Goal: Task Accomplishment & Management: Complete application form

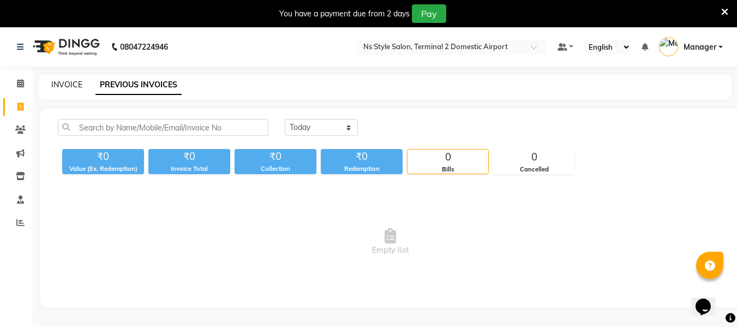
click at [67, 85] on link "INVOICE" at bounding box center [66, 85] width 31 height 10
select select "service"
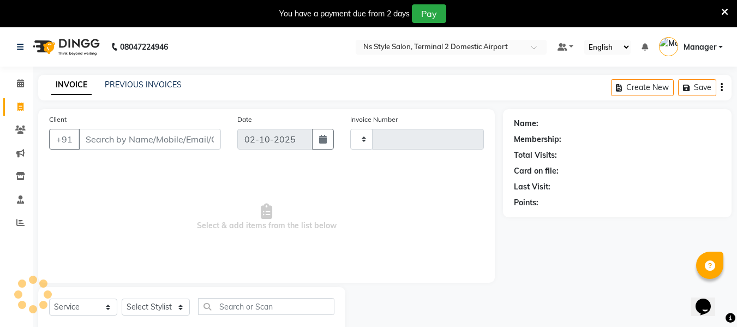
scroll to position [28, 0]
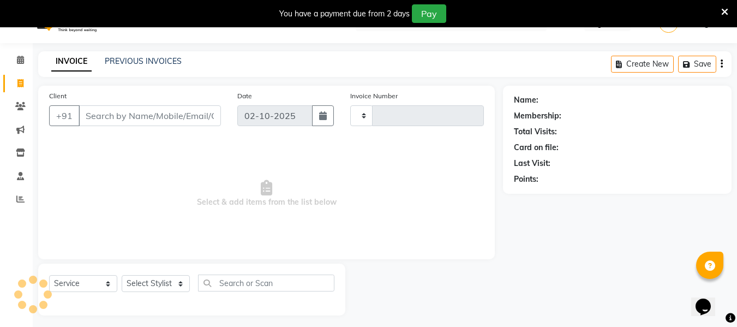
type input "2613"
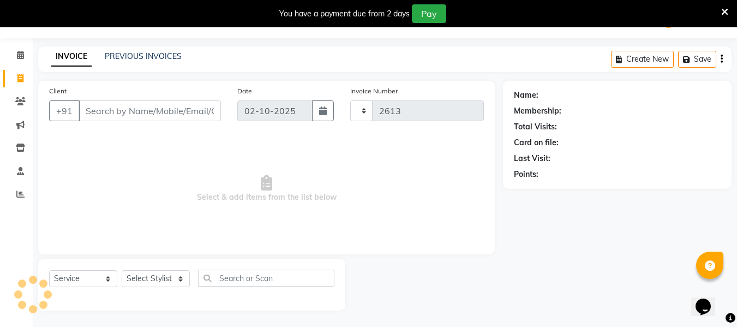
select select "5661"
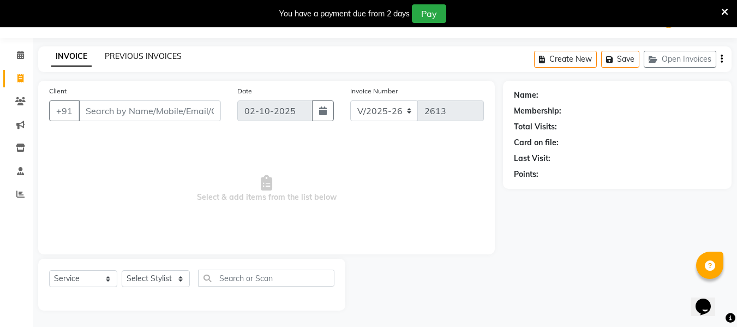
click at [136, 54] on link "PREVIOUS INVOICES" at bounding box center [143, 56] width 77 height 10
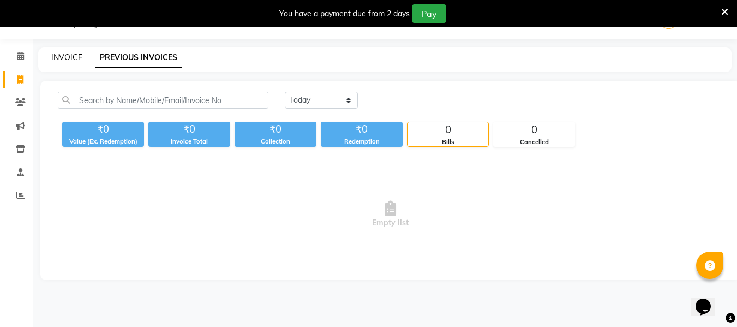
click at [60, 55] on link "INVOICE" at bounding box center [66, 57] width 31 height 10
select select "5661"
select select "service"
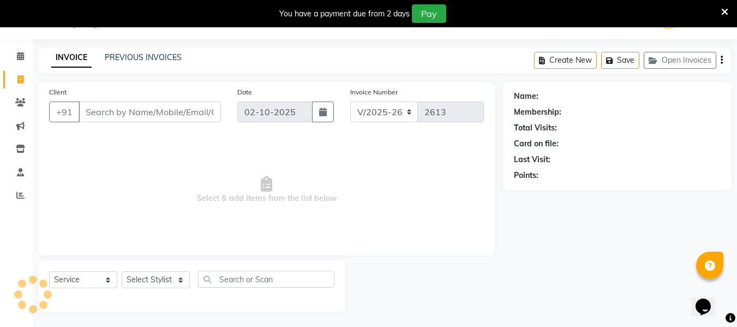
scroll to position [28, 0]
click at [140, 107] on input "Client" at bounding box center [150, 110] width 142 height 21
click at [148, 56] on link "PREVIOUS INVOICES" at bounding box center [143, 56] width 77 height 10
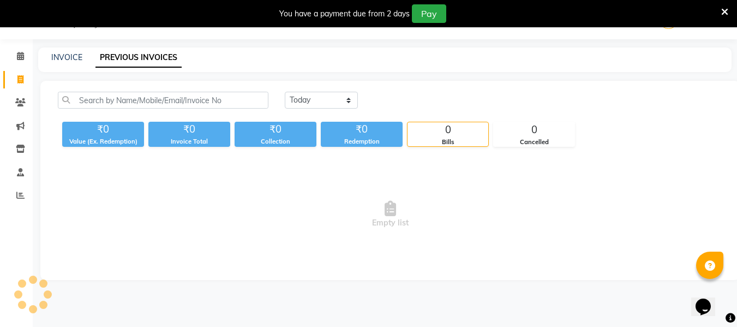
scroll to position [27, 0]
click at [61, 63] on div "INVOICE" at bounding box center [66, 57] width 31 height 11
click at [65, 60] on link "INVOICE" at bounding box center [66, 57] width 31 height 10
select select "service"
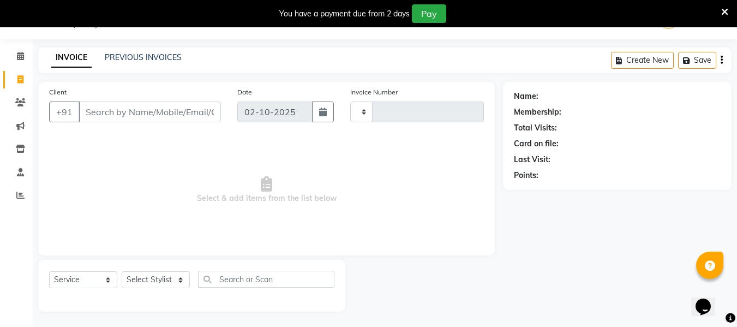
scroll to position [28, 0]
type input "2613"
select select "5661"
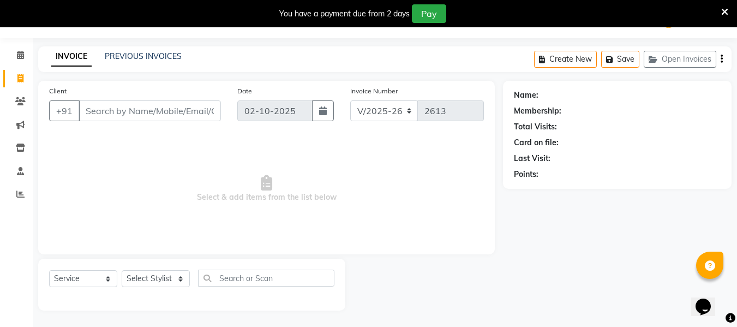
click at [108, 114] on input "Client" at bounding box center [150, 110] width 142 height 21
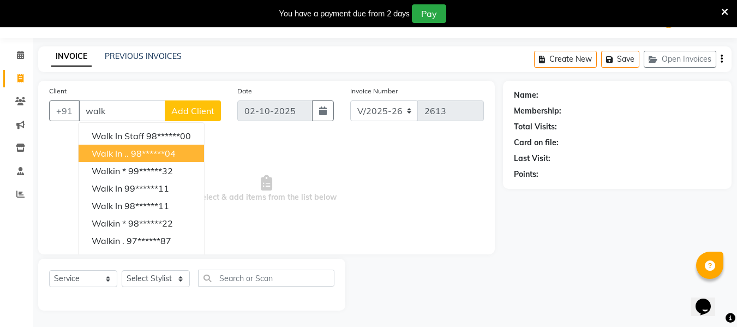
click at [134, 153] on ngb-highlight "98******04" at bounding box center [153, 153] width 45 height 11
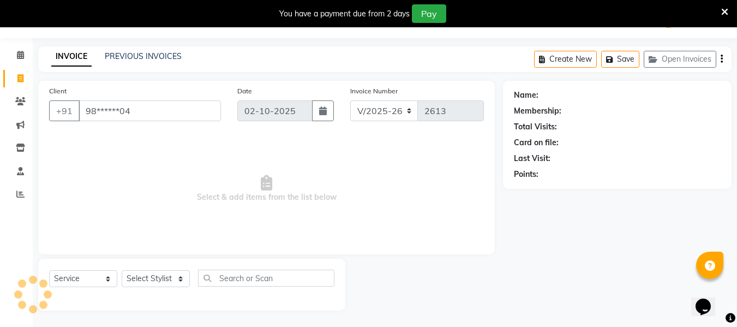
type input "98******04"
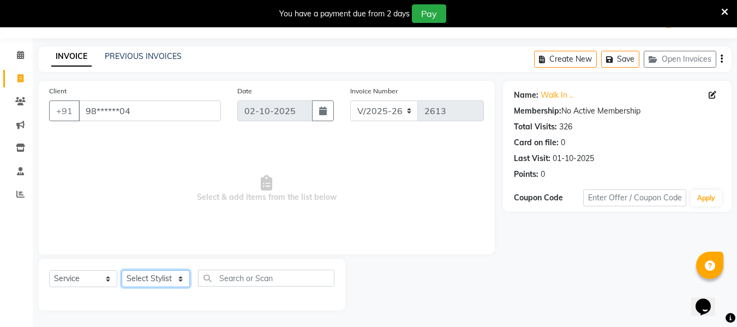
click at [162, 273] on select "Select Stylist [PERSON_NAME] [PERSON_NAME] EHATESHAM [PERSON_NAME] [PERSON_NAME…" at bounding box center [156, 278] width 68 height 17
select select "39697"
click at [122, 270] on select "Select Stylist [PERSON_NAME] [PERSON_NAME] EHATESHAM [PERSON_NAME] [PERSON_NAME…" at bounding box center [156, 278] width 68 height 17
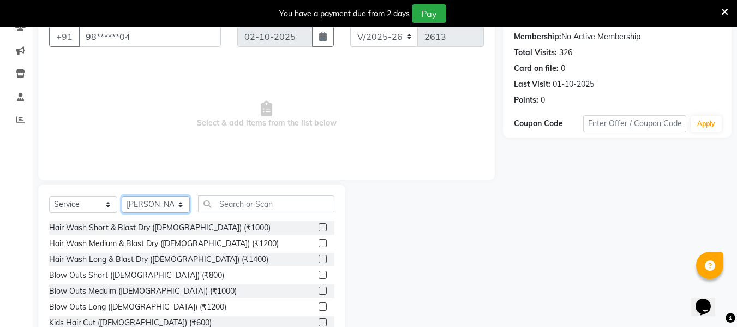
scroll to position [104, 0]
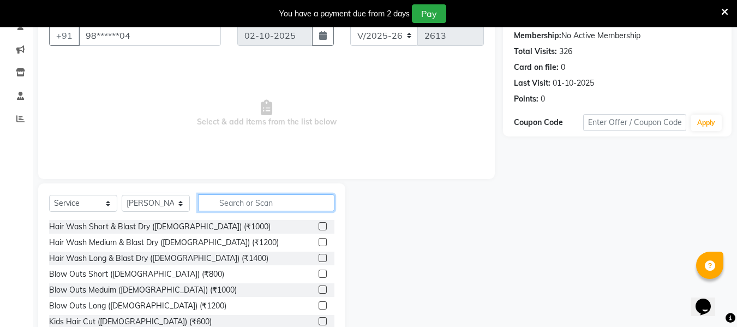
click at [294, 197] on input "text" at bounding box center [266, 202] width 136 height 17
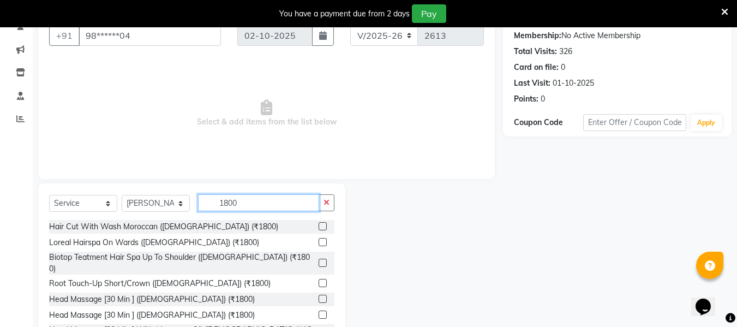
type input "1800"
click at [318, 227] on label at bounding box center [322, 226] width 8 height 8
click at [318, 227] on input "checkbox" at bounding box center [321, 226] width 7 height 7
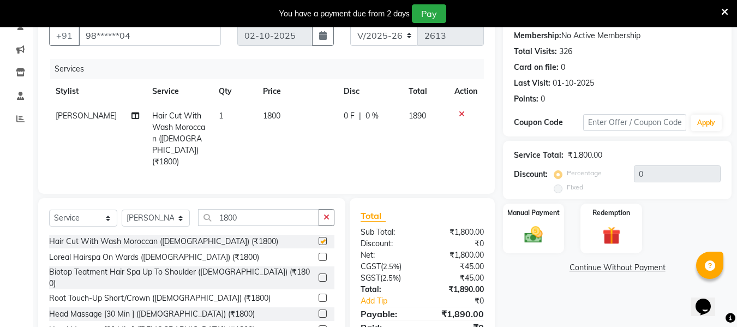
checkbox input "false"
click at [532, 234] on img at bounding box center [533, 235] width 31 height 22
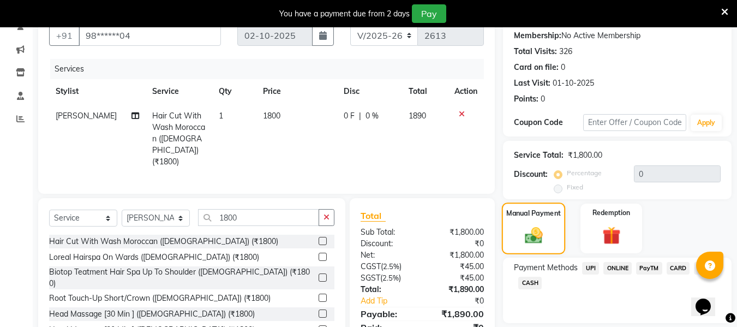
scroll to position [149, 0]
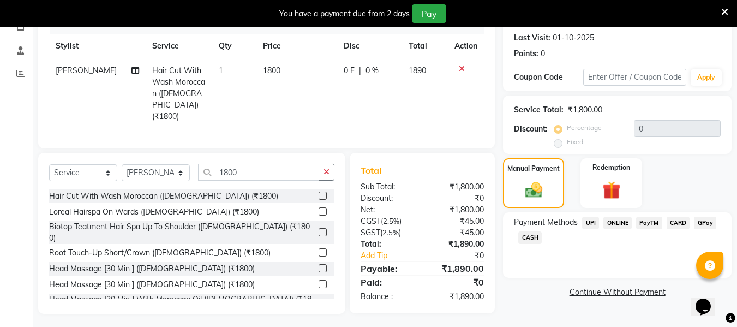
click at [677, 220] on span "CARD" at bounding box center [677, 222] width 23 height 13
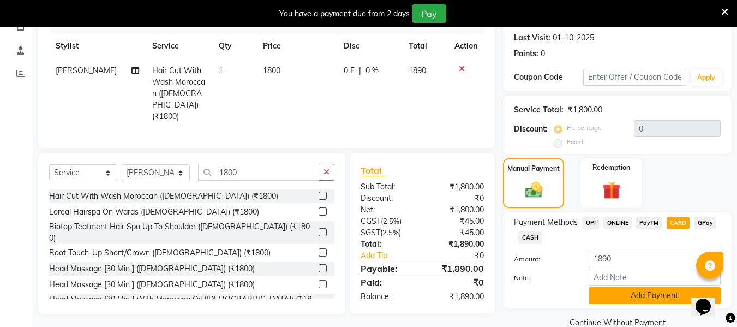
click at [666, 291] on button "Add Payment" at bounding box center [654, 295] width 132 height 17
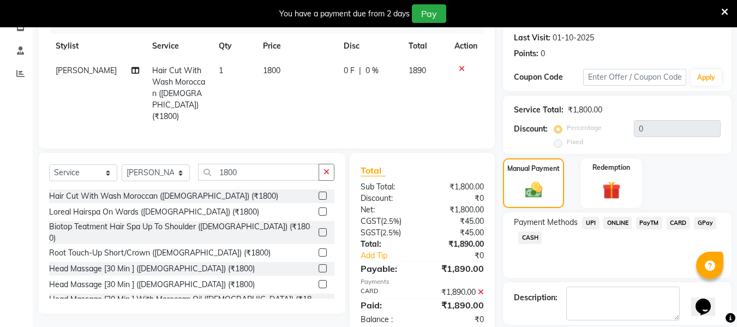
scroll to position [200, 0]
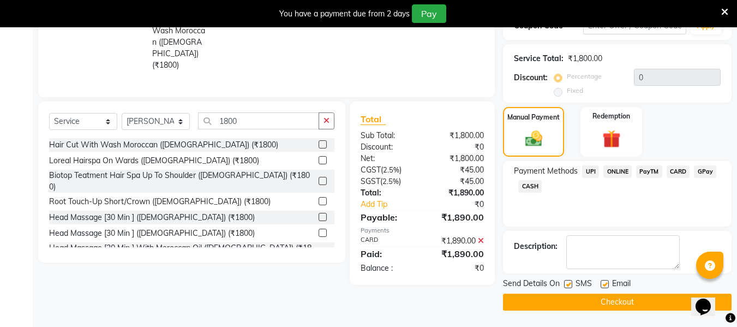
click at [655, 304] on button "Checkout" at bounding box center [617, 301] width 228 height 17
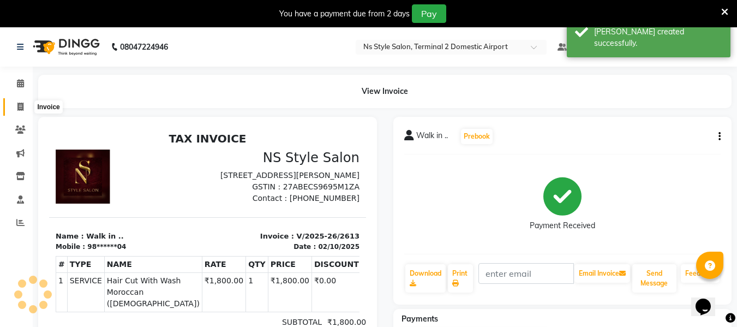
click at [25, 102] on span at bounding box center [20, 107] width 19 height 13
select select "service"
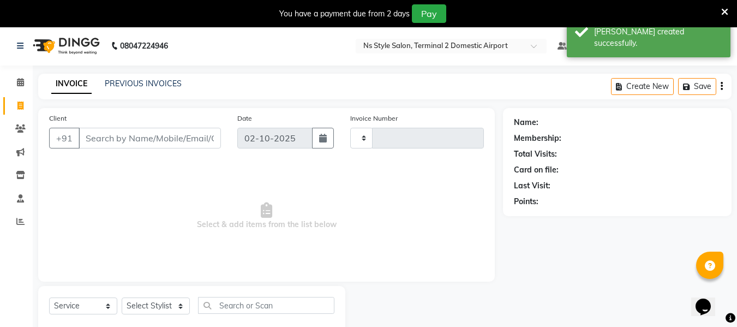
type input "2614"
select select "5661"
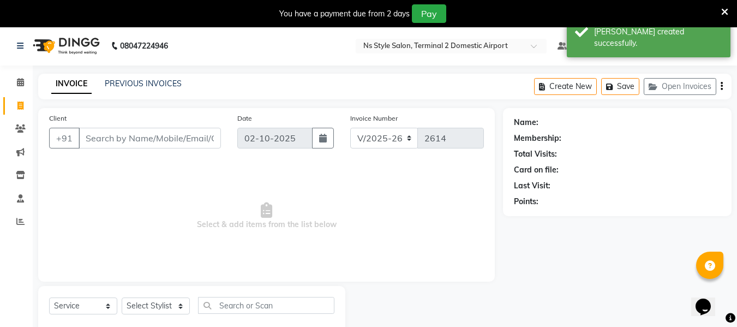
scroll to position [28, 0]
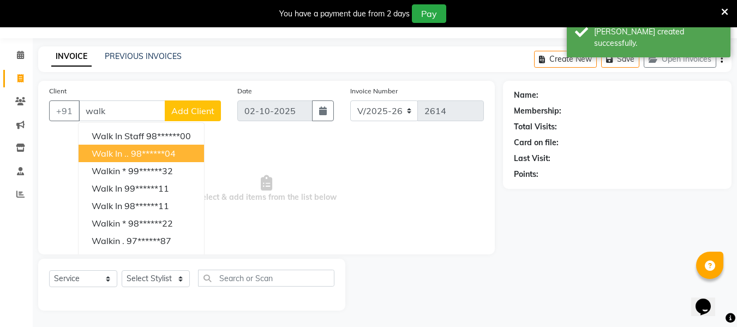
click at [124, 152] on span "Walk in .." at bounding box center [110, 153] width 37 height 11
type input "98******04"
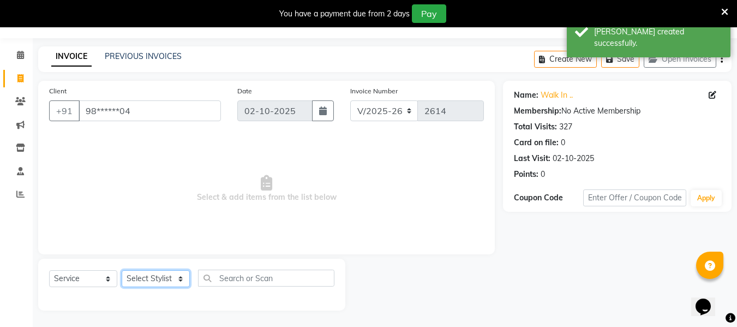
click at [166, 280] on select "Select Stylist [PERSON_NAME] [PERSON_NAME] EHATESHAM [PERSON_NAME] [PERSON_NAME…" at bounding box center [156, 278] width 68 height 17
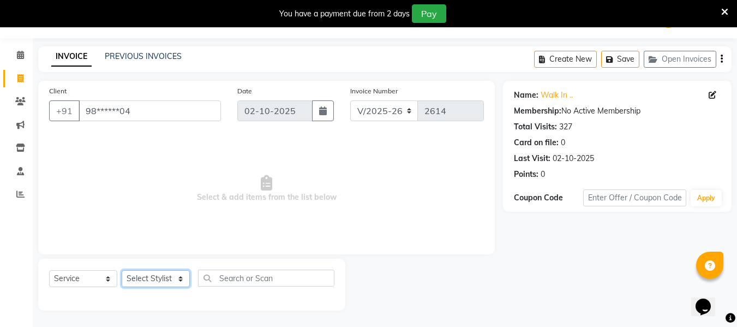
select select "39708"
click at [122, 270] on select "Select Stylist [PERSON_NAME] [PERSON_NAME] EHATESHAM [PERSON_NAME] [PERSON_NAME…" at bounding box center [156, 278] width 68 height 17
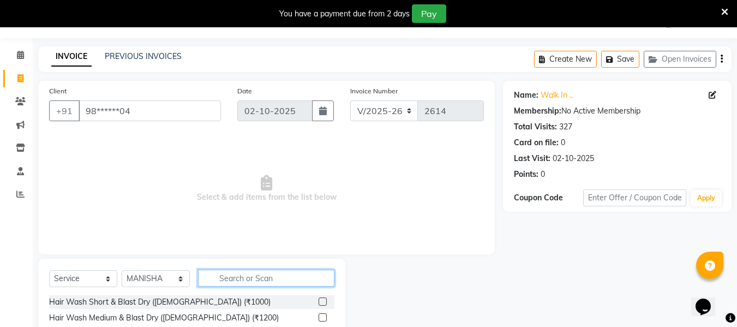
click at [226, 273] on input "text" at bounding box center [266, 277] width 136 height 17
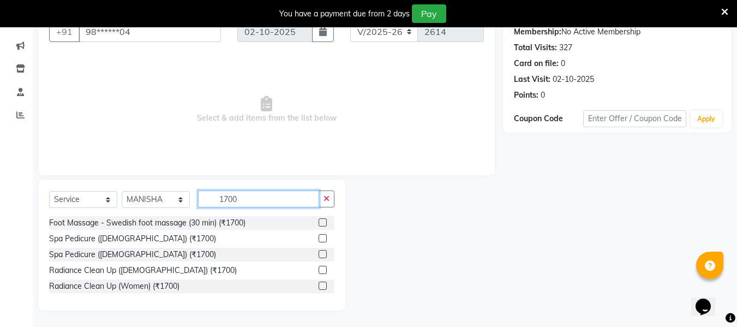
type input "1700"
click at [324, 221] on label at bounding box center [322, 222] width 8 height 8
click at [324, 221] on input "checkbox" at bounding box center [321, 222] width 7 height 7
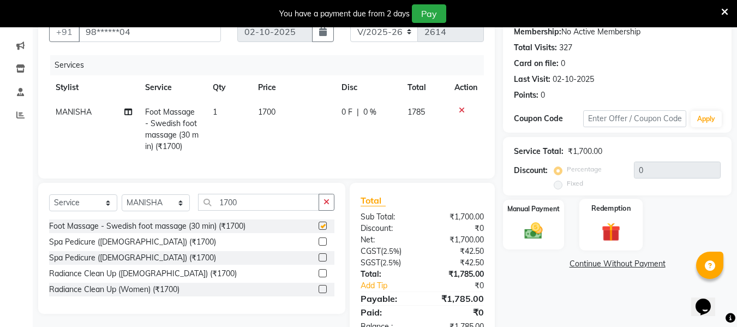
checkbox input "false"
click at [543, 218] on div "Manual Payment" at bounding box center [534, 224] width 64 height 52
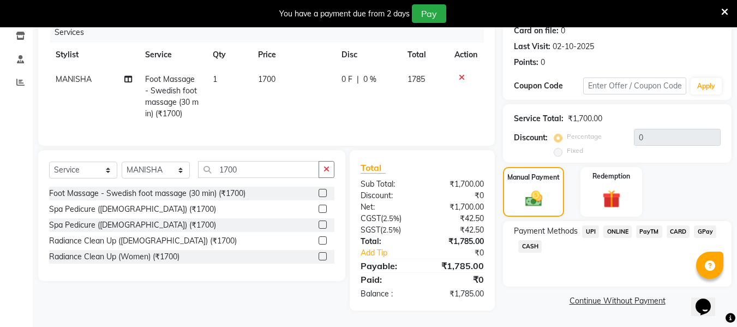
click at [670, 225] on span "CARD" at bounding box center [677, 231] width 23 height 13
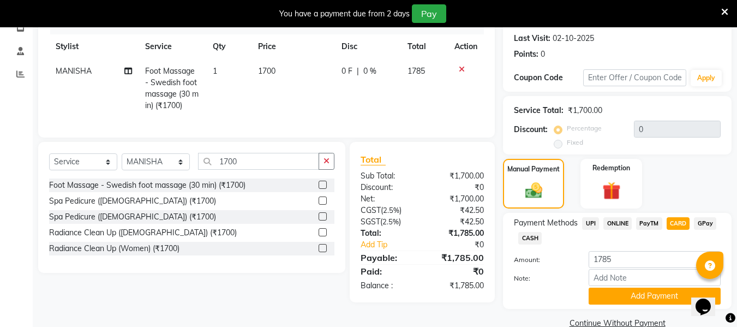
scroll to position [169, 0]
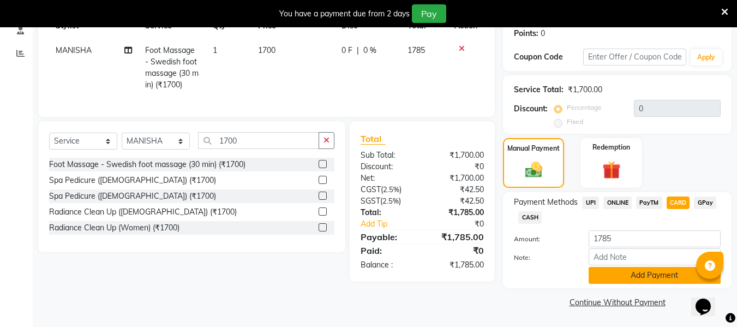
click at [660, 277] on button "Add Payment" at bounding box center [654, 275] width 132 height 17
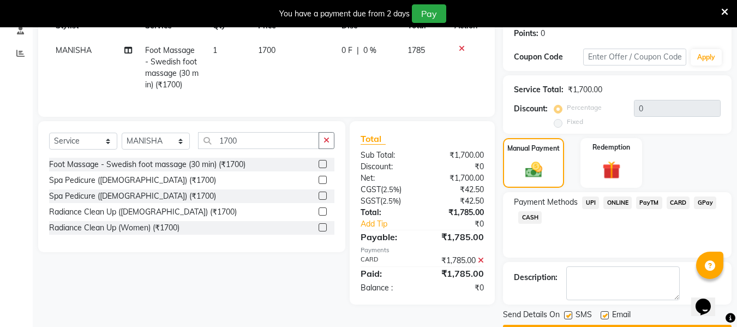
scroll to position [200, 0]
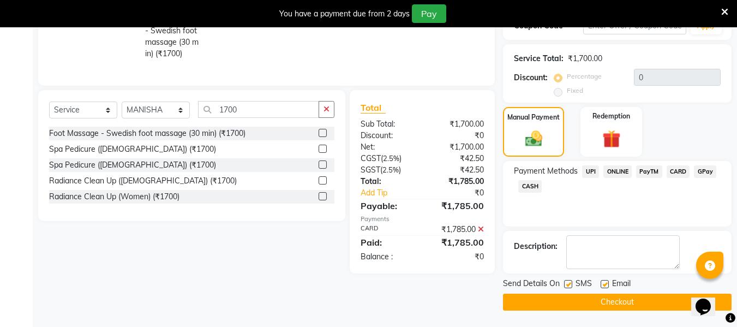
click at [651, 303] on button "Checkout" at bounding box center [617, 301] width 228 height 17
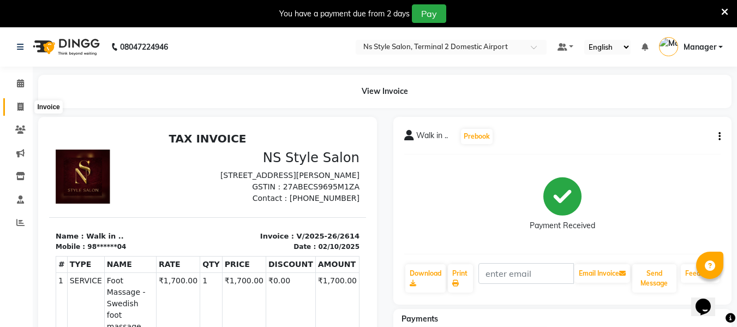
click at [22, 106] on icon at bounding box center [20, 107] width 6 height 8
select select "service"
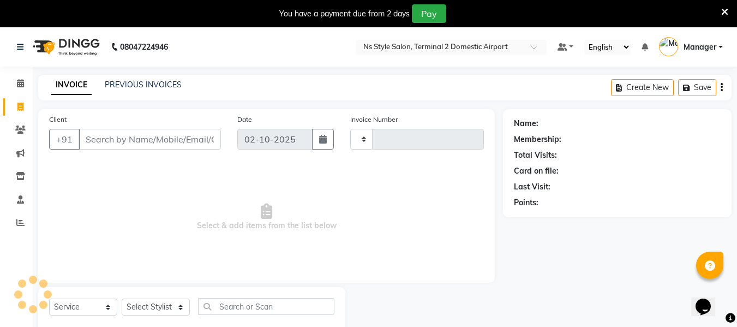
scroll to position [28, 0]
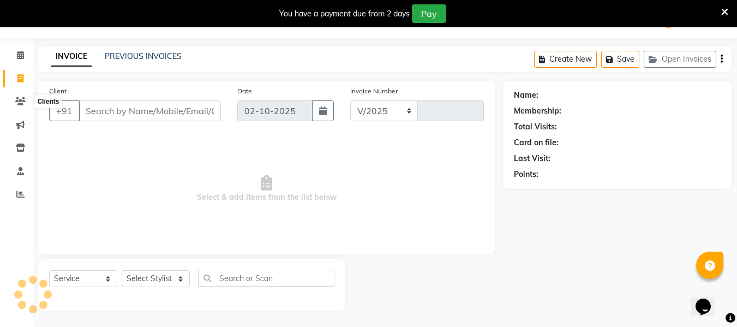
select select "5661"
type input "2615"
click at [125, 112] on input "Client" at bounding box center [150, 110] width 142 height 21
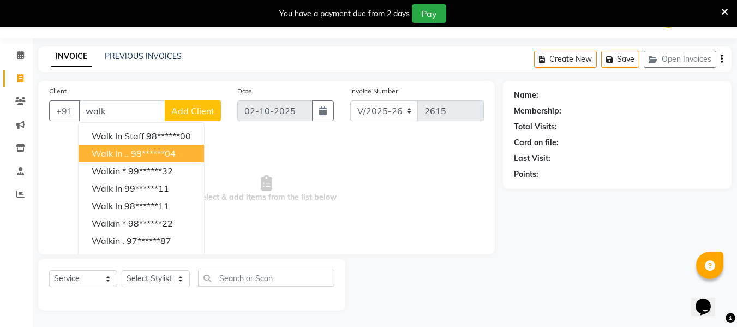
click at [134, 152] on ngb-highlight "98******04" at bounding box center [153, 153] width 45 height 11
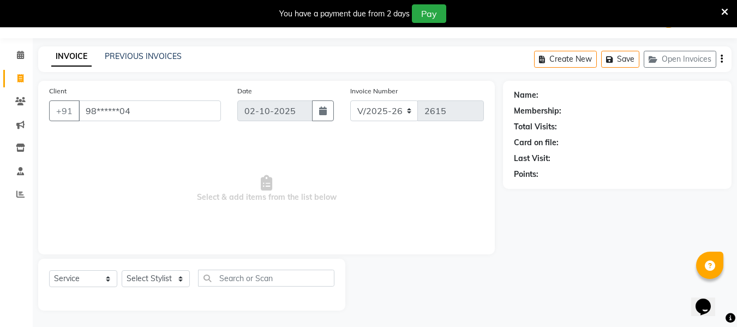
type input "98******04"
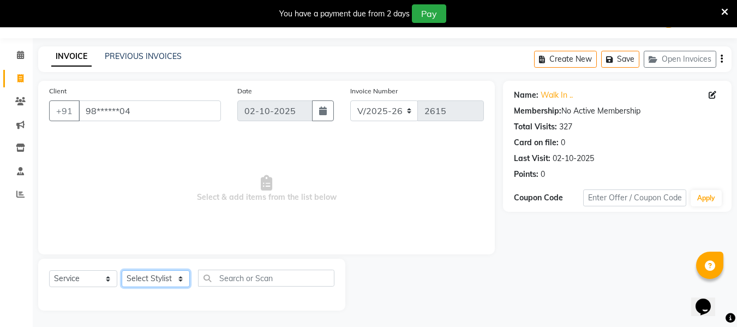
click at [147, 273] on select "Select Stylist [PERSON_NAME] [PERSON_NAME] EHATESHAM [PERSON_NAME] [PERSON_NAME…" at bounding box center [156, 278] width 68 height 17
select select "39706"
click at [122, 270] on select "Select Stylist [PERSON_NAME] [PERSON_NAME] EHATESHAM [PERSON_NAME] [PERSON_NAME…" at bounding box center [156, 278] width 68 height 17
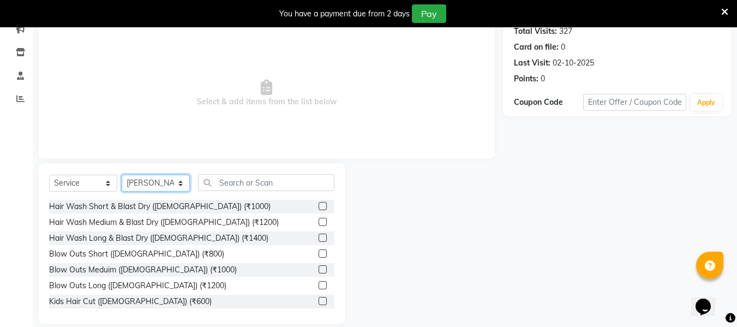
scroll to position [137, 0]
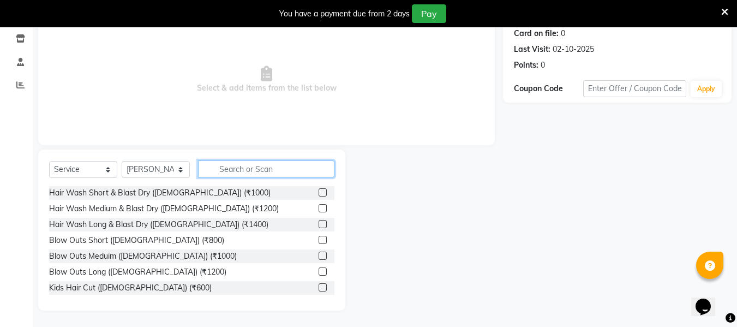
click at [256, 170] on input "text" at bounding box center [266, 168] width 136 height 17
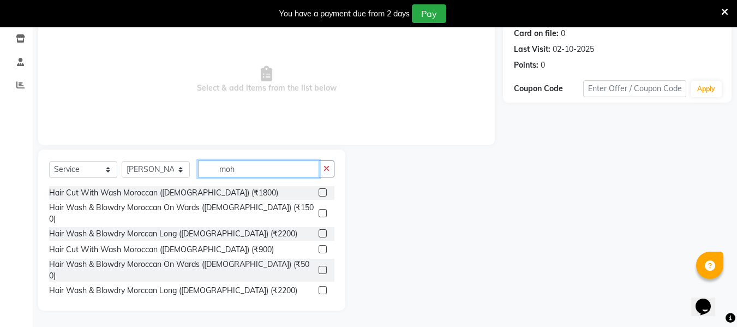
scroll to position [28, 0]
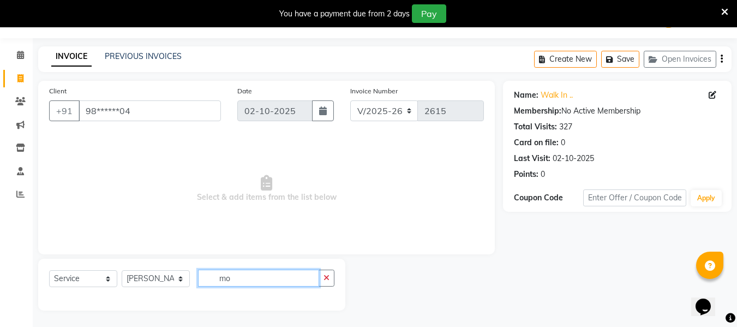
type input "m"
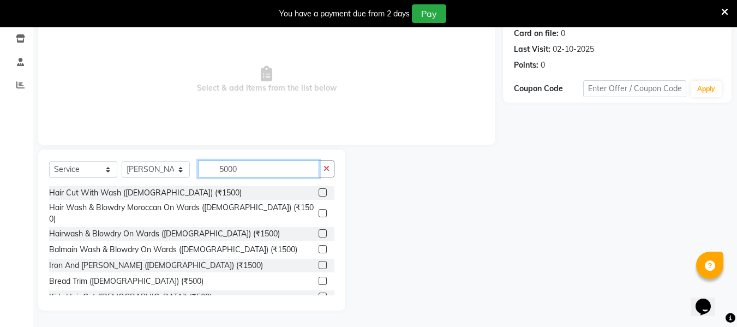
scroll to position [107, 0]
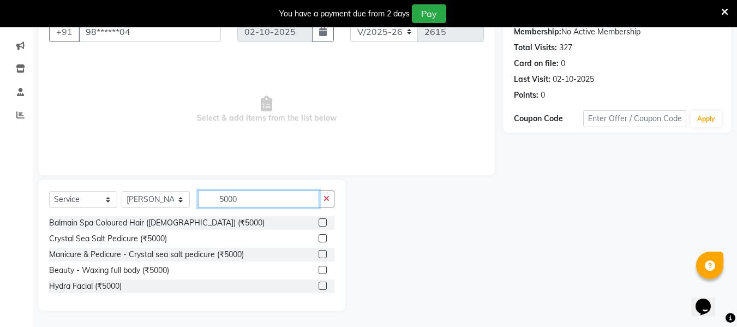
type input "5000"
click at [320, 223] on label at bounding box center [322, 222] width 8 height 8
click at [320, 223] on input "checkbox" at bounding box center [321, 222] width 7 height 7
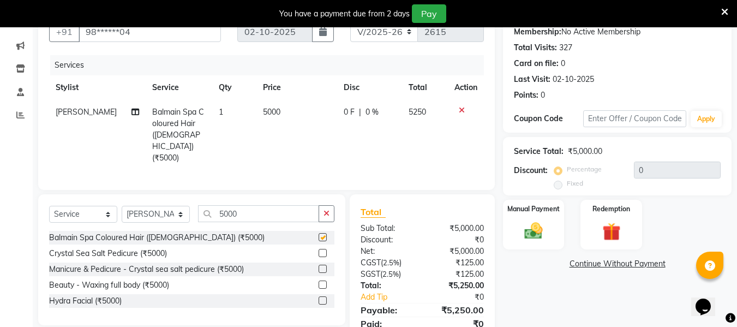
checkbox input "false"
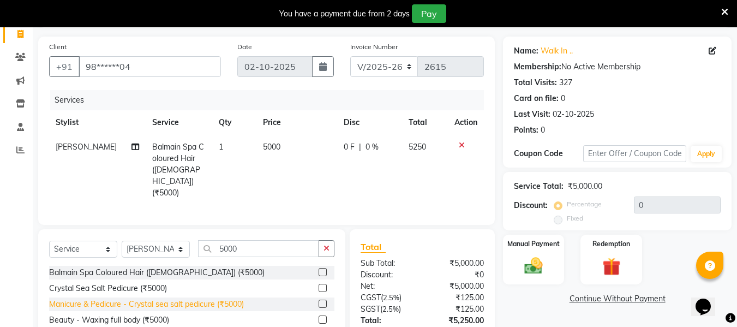
scroll to position [62, 0]
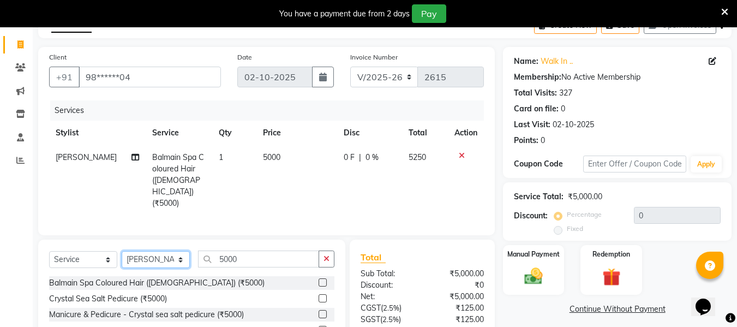
drag, startPoint x: 168, startPoint y: 245, endPoint x: 149, endPoint y: 121, distance: 125.8
click at [149, 121] on div "Client +91 98******04 Date [DATE] Invoice Number V/2025 V/[PHONE_NUMBER] Servic…" at bounding box center [266, 223] width 473 height 353
select select "39691"
click at [122, 251] on select "Select Stylist [PERSON_NAME] [PERSON_NAME] EHATESHAM [PERSON_NAME] [PERSON_NAME…" at bounding box center [156, 259] width 68 height 17
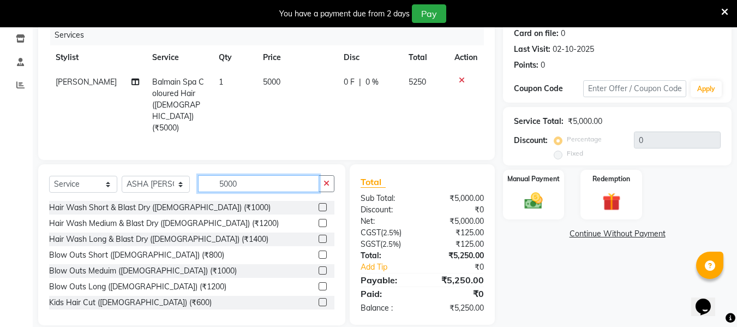
click at [266, 175] on input "5000" at bounding box center [258, 183] width 121 height 17
type input "5"
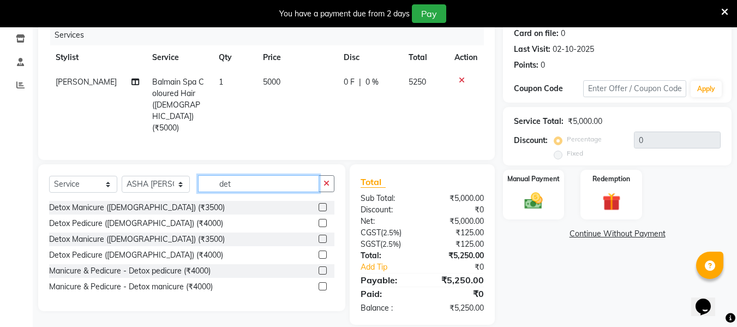
scroll to position [137, 0]
type input "detox"
click at [321, 251] on label at bounding box center [322, 255] width 8 height 8
click at [321, 252] on input "checkbox" at bounding box center [321, 255] width 7 height 7
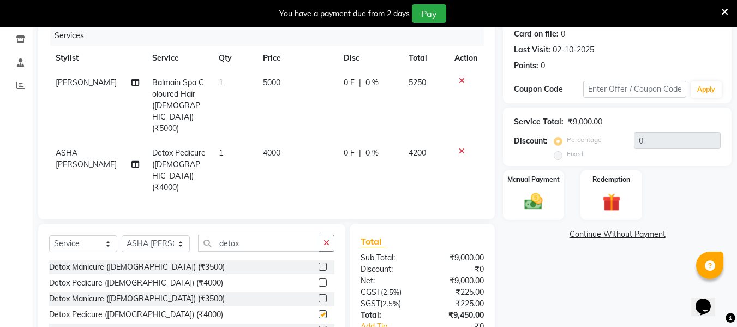
checkbox input "false"
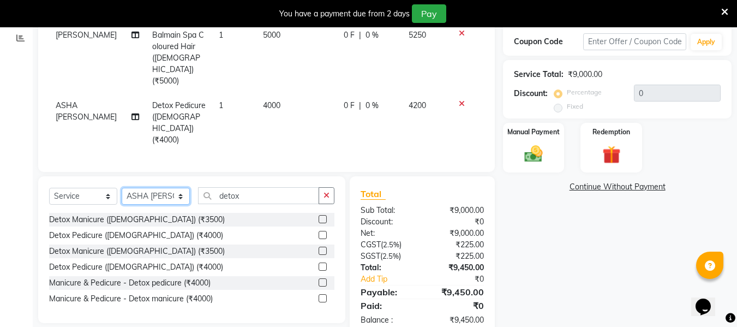
click at [147, 188] on select "Select Stylist [PERSON_NAME] [PERSON_NAME] EHATESHAM [PERSON_NAME] [PERSON_NAME…" at bounding box center [156, 196] width 68 height 17
select select "91375"
click at [122, 188] on select "Select Stylist [PERSON_NAME] [PERSON_NAME] EHATESHAM [PERSON_NAME] [PERSON_NAME…" at bounding box center [156, 196] width 68 height 17
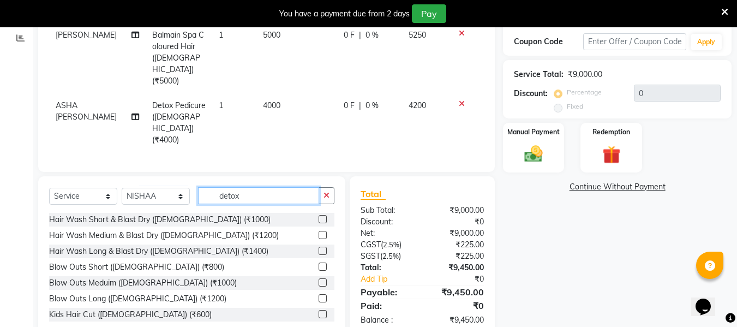
click at [248, 187] on input "detox" at bounding box center [258, 195] width 121 height 17
type input "d"
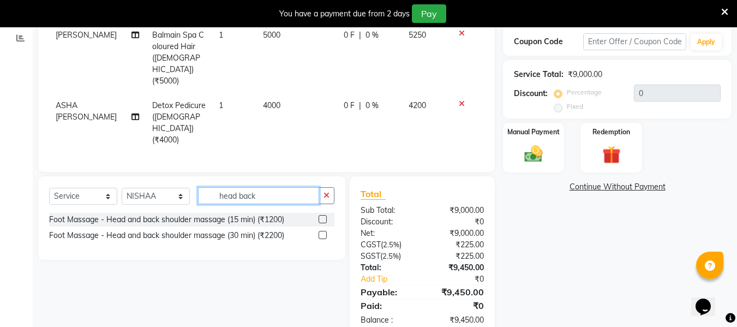
type input "head back"
click at [322, 215] on label at bounding box center [322, 219] width 8 height 8
click at [322, 216] on input "checkbox" at bounding box center [321, 219] width 7 height 7
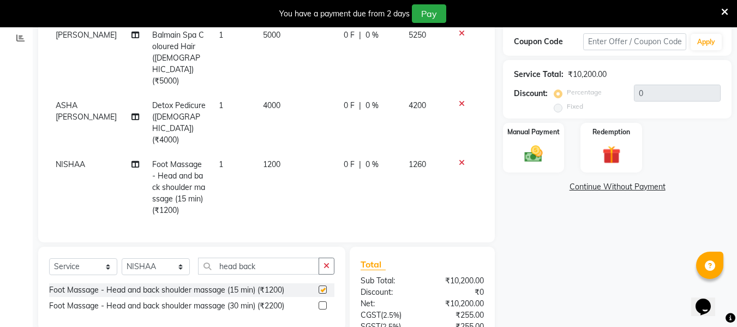
checkbox input "false"
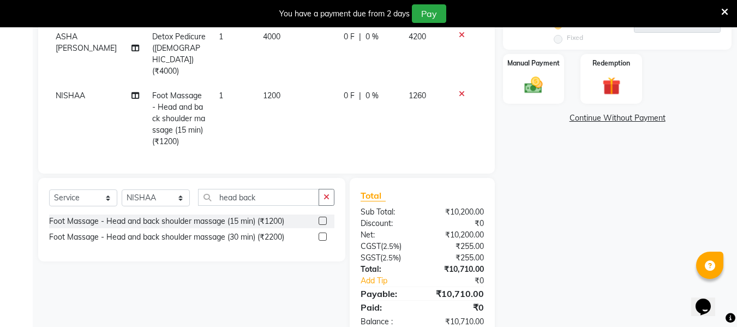
scroll to position [255, 0]
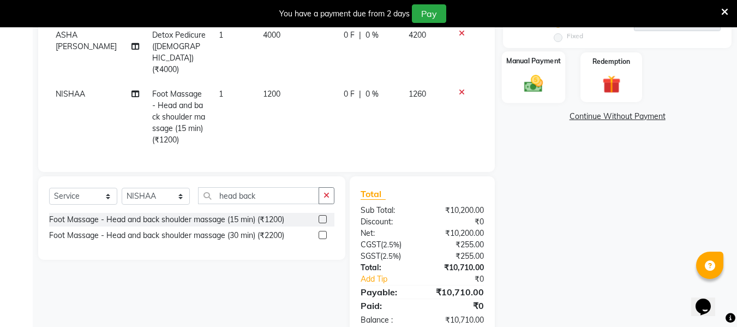
click at [532, 77] on img at bounding box center [533, 84] width 31 height 22
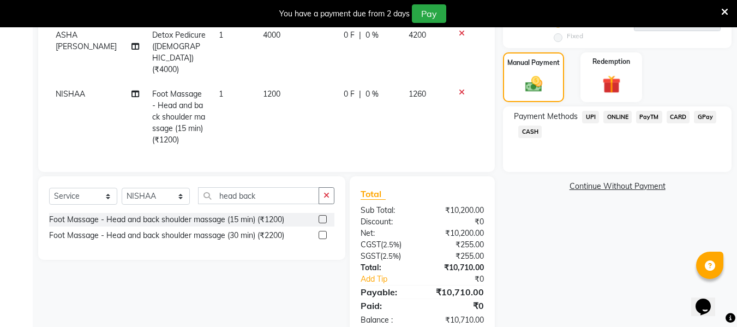
click at [676, 115] on span "CARD" at bounding box center [677, 117] width 23 height 13
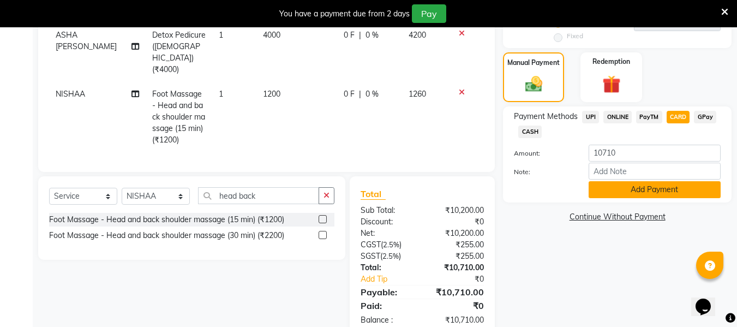
click at [669, 189] on button "Add Payment" at bounding box center [654, 189] width 132 height 17
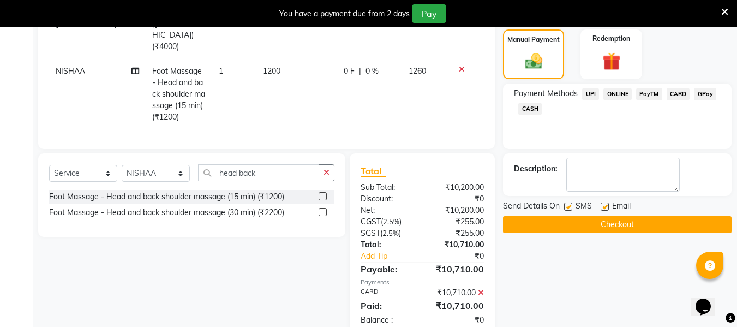
click at [642, 228] on button "Checkout" at bounding box center [617, 224] width 228 height 17
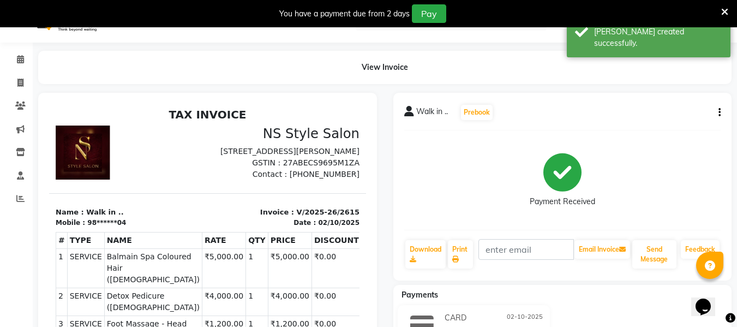
scroll to position [16, 0]
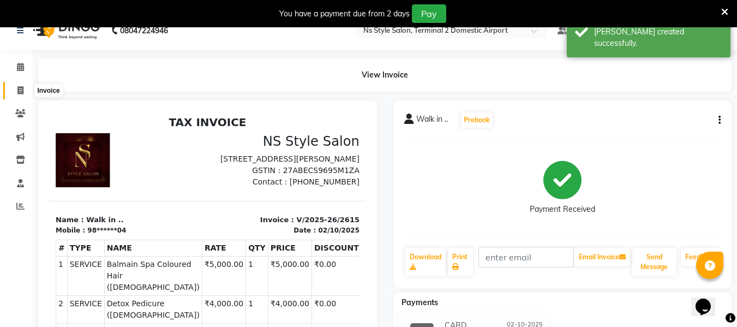
click at [23, 91] on icon at bounding box center [20, 90] width 6 height 8
select select "service"
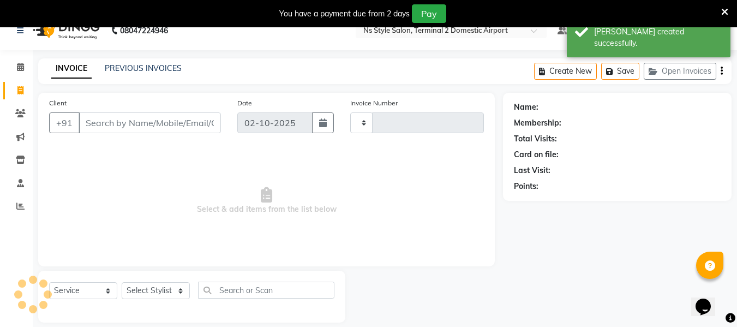
scroll to position [28, 0]
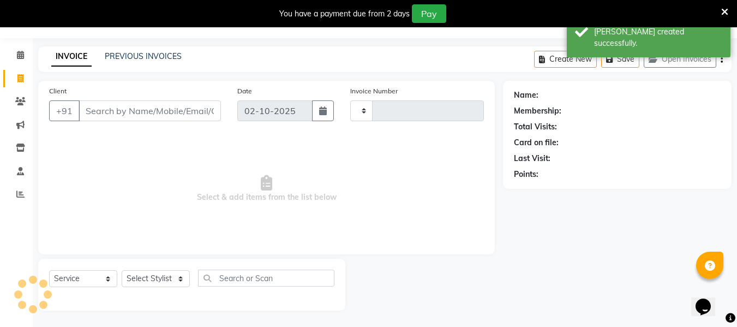
type input "2616"
select select "5661"
click at [133, 111] on input "Client" at bounding box center [150, 110] width 142 height 21
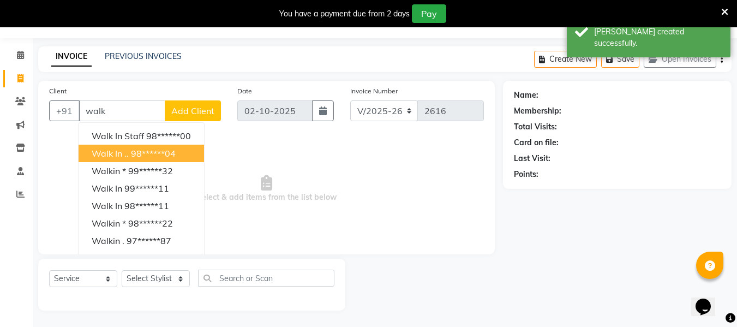
click at [147, 150] on ngb-highlight "98******04" at bounding box center [153, 153] width 45 height 11
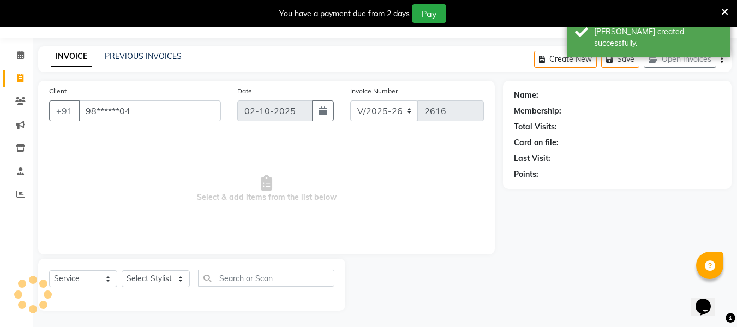
type input "98******04"
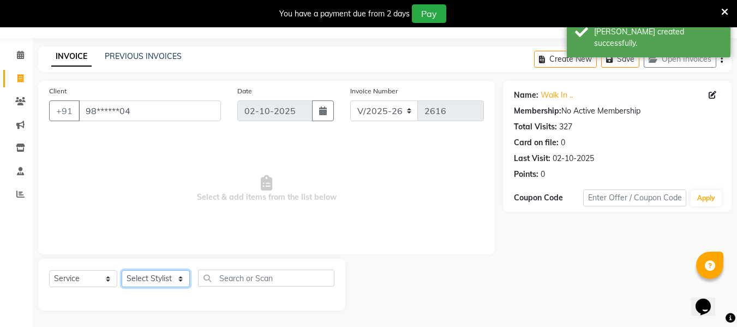
click at [160, 273] on select "Select Stylist [PERSON_NAME] [PERSON_NAME] EHATESHAM [PERSON_NAME] [PERSON_NAME…" at bounding box center [156, 278] width 68 height 17
select select "39691"
click at [122, 270] on select "Select Stylist [PERSON_NAME] [PERSON_NAME] EHATESHAM [PERSON_NAME] [PERSON_NAME…" at bounding box center [156, 278] width 68 height 17
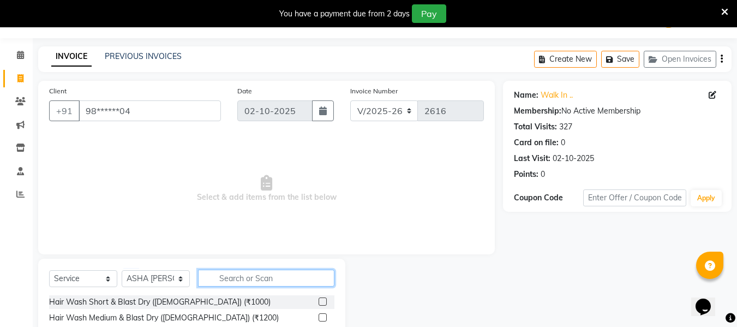
click at [238, 275] on input "text" at bounding box center [266, 277] width 136 height 17
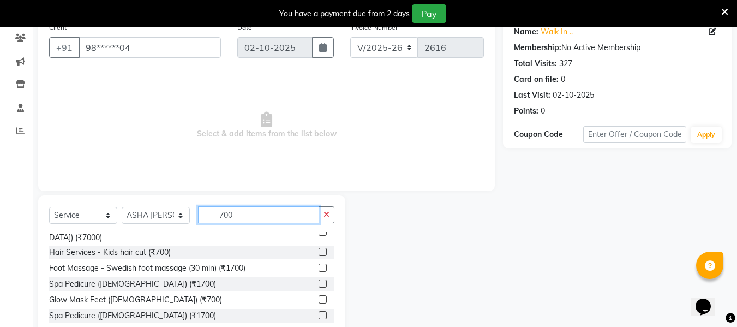
scroll to position [28, 0]
type input "700"
click at [318, 294] on label at bounding box center [322, 298] width 8 height 8
click at [318, 296] on input "checkbox" at bounding box center [321, 299] width 7 height 7
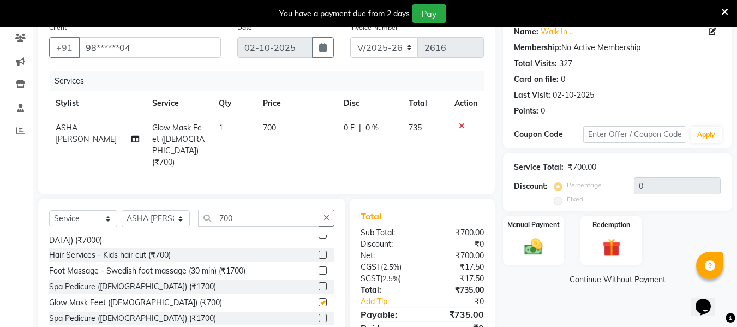
checkbox input "false"
click at [167, 217] on select "Select Stylist [PERSON_NAME] [PERSON_NAME] EHATESHAM [PERSON_NAME] [PERSON_NAME…" at bounding box center [156, 218] width 68 height 17
click at [122, 210] on select "Select Stylist [PERSON_NAME] [PERSON_NAME] EHATESHAM [PERSON_NAME] [PERSON_NAME…" at bounding box center [156, 218] width 68 height 17
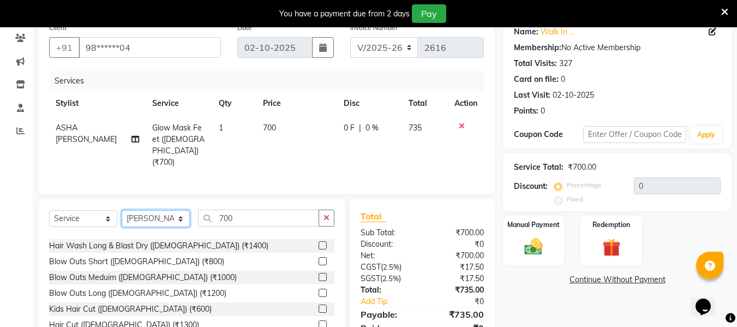
click at [153, 211] on select "Select Stylist [PERSON_NAME] [PERSON_NAME] EHATESHAM [PERSON_NAME] [PERSON_NAME…" at bounding box center [156, 218] width 68 height 17
select select "39697"
click at [122, 210] on select "Select Stylist [PERSON_NAME] [PERSON_NAME] EHATESHAM [PERSON_NAME] [PERSON_NAME…" at bounding box center [156, 218] width 68 height 17
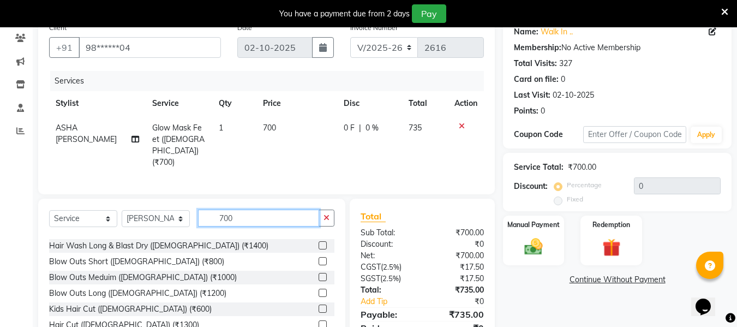
click at [267, 212] on input "700" at bounding box center [258, 217] width 121 height 17
type input "7"
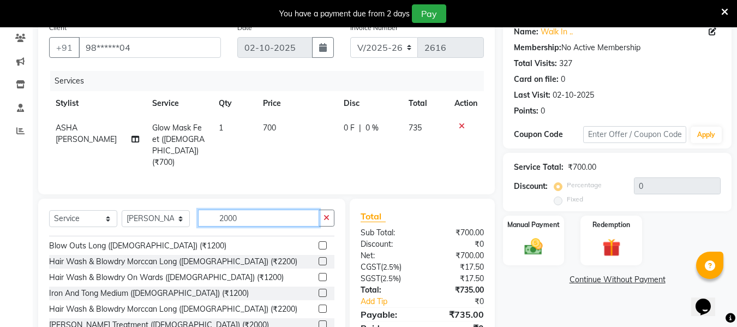
scroll to position [0, 0]
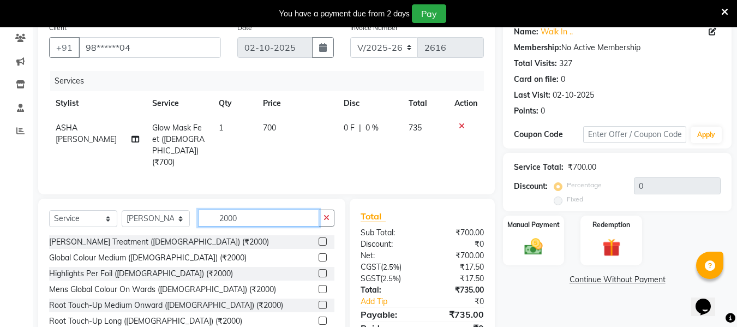
type input "2000"
click at [318, 237] on label at bounding box center [322, 241] width 8 height 8
click at [318, 238] on input "checkbox" at bounding box center [321, 241] width 7 height 7
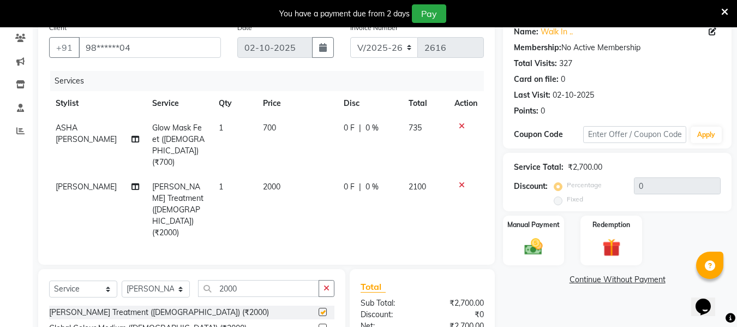
checkbox input "false"
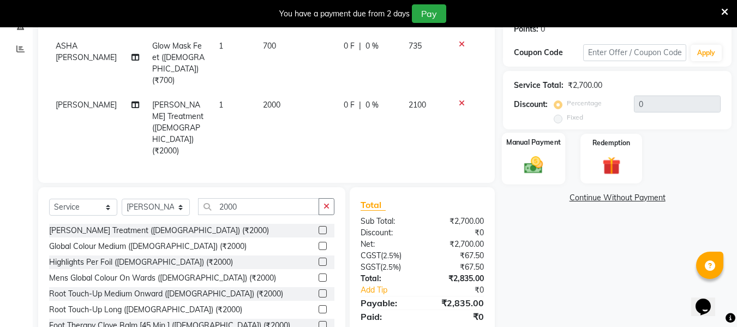
click at [533, 166] on img at bounding box center [533, 165] width 31 height 22
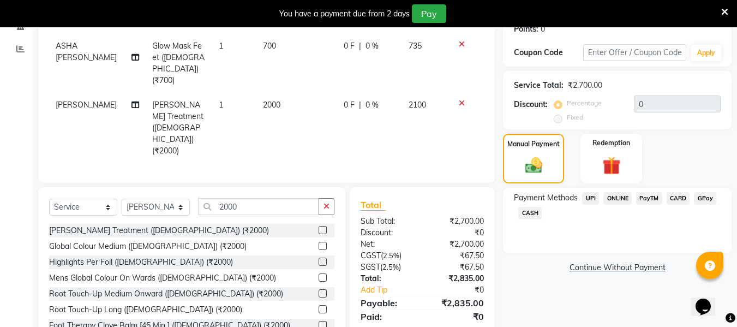
click at [673, 196] on span "CARD" at bounding box center [677, 198] width 23 height 13
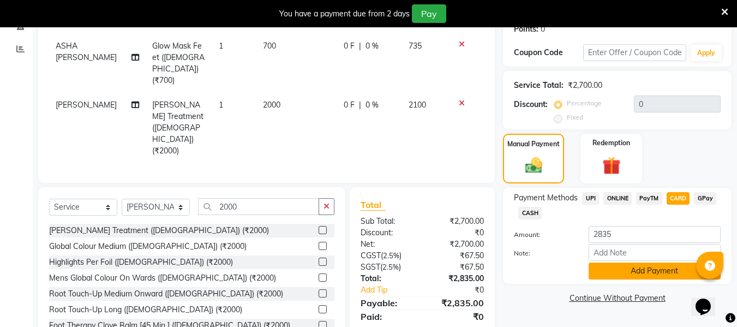
click at [657, 267] on button "Add Payment" at bounding box center [654, 270] width 132 height 17
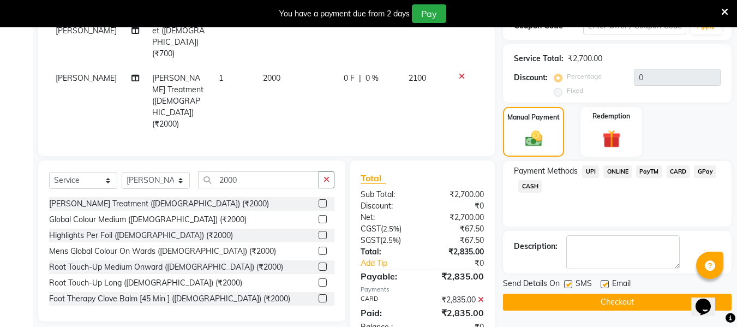
click at [639, 304] on button "Checkout" at bounding box center [617, 301] width 228 height 17
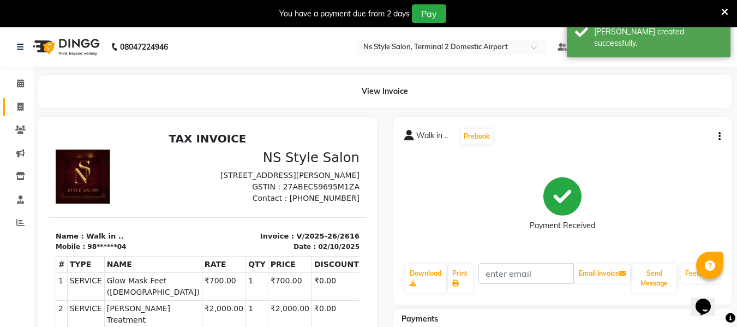
click at [24, 113] on link "Invoice" at bounding box center [16, 107] width 26 height 18
select select "service"
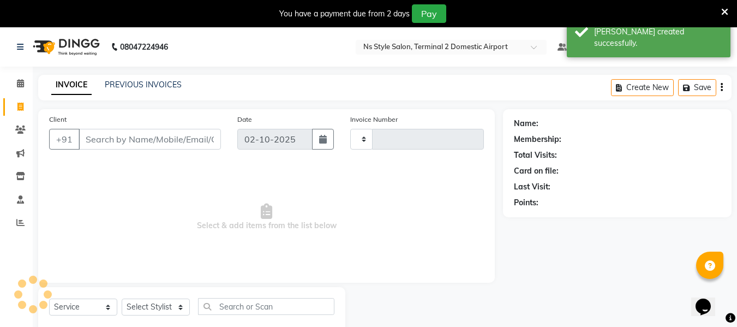
scroll to position [28, 0]
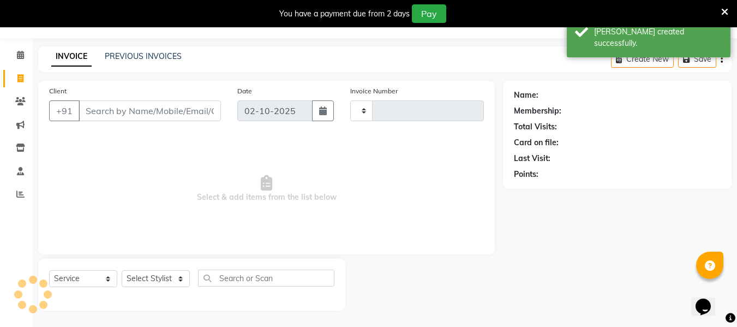
type input "2617"
select select "5661"
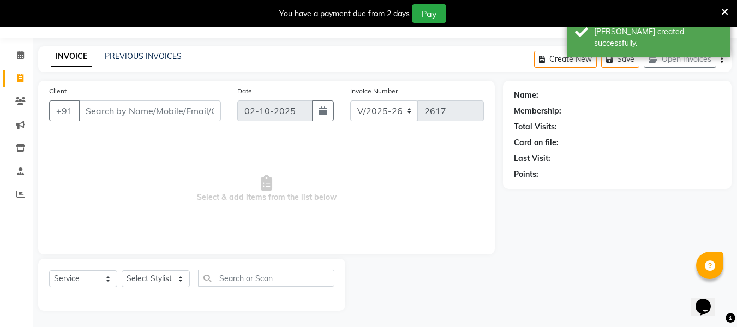
click at [118, 111] on input "Client" at bounding box center [150, 110] width 142 height 21
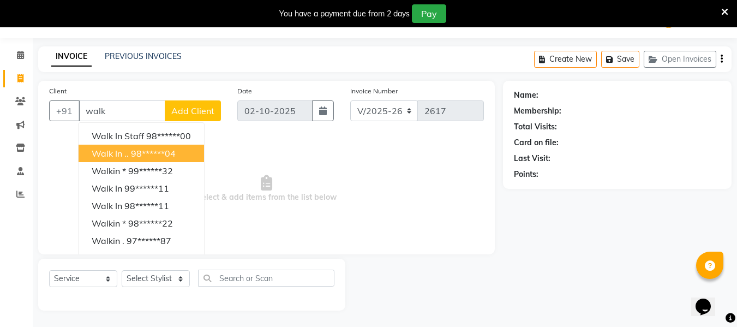
click at [124, 152] on span "Walk in .." at bounding box center [110, 153] width 37 height 11
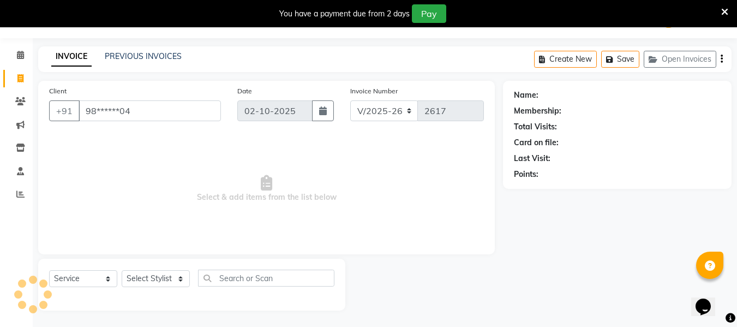
type input "98******04"
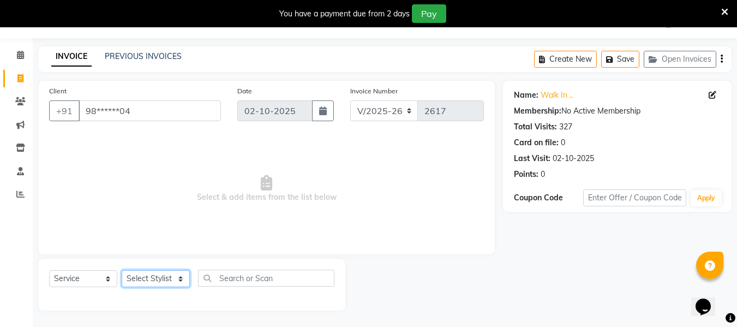
click at [159, 278] on select "Select Stylist [PERSON_NAME] [PERSON_NAME] EHATESHAM [PERSON_NAME] [PERSON_NAME…" at bounding box center [156, 278] width 68 height 17
select select "39697"
click at [122, 270] on select "Select Stylist [PERSON_NAME] [PERSON_NAME] EHATESHAM [PERSON_NAME] [PERSON_NAME…" at bounding box center [156, 278] width 68 height 17
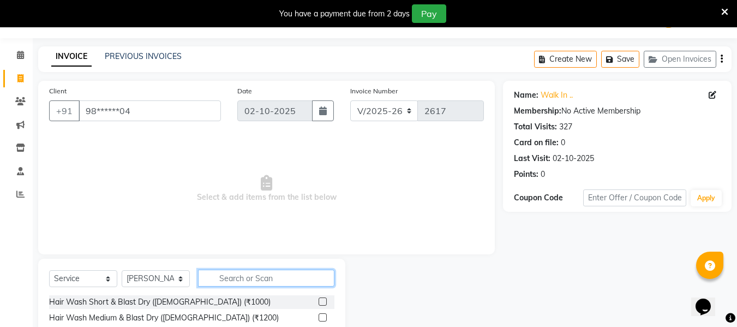
click at [221, 278] on input "text" at bounding box center [266, 277] width 136 height 17
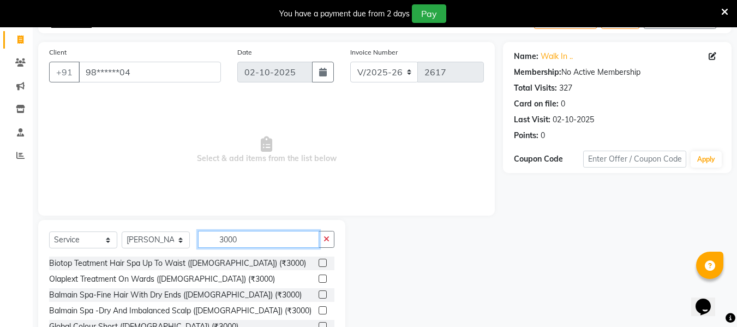
type input "3000"
click at [318, 264] on label at bounding box center [322, 262] width 8 height 8
click at [318, 264] on input "checkbox" at bounding box center [321, 263] width 7 height 7
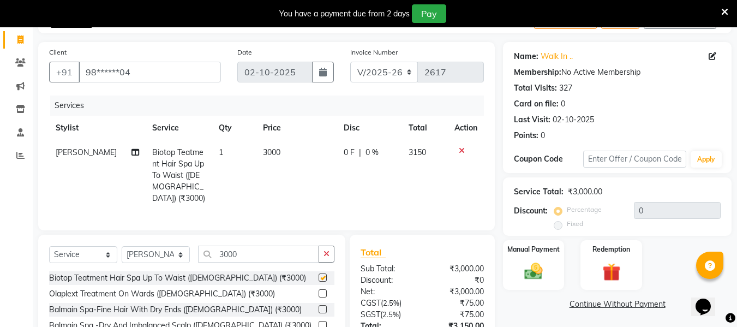
checkbox input "false"
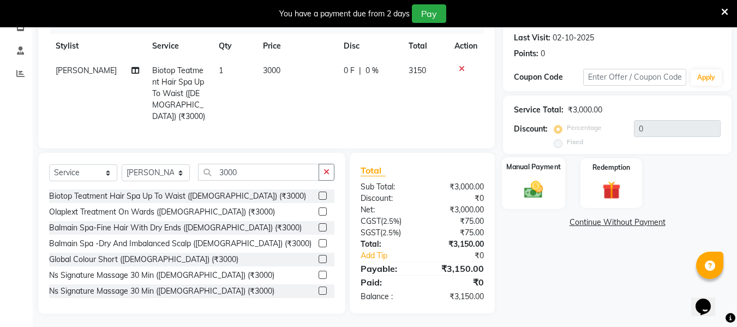
click at [537, 184] on img at bounding box center [533, 189] width 31 height 22
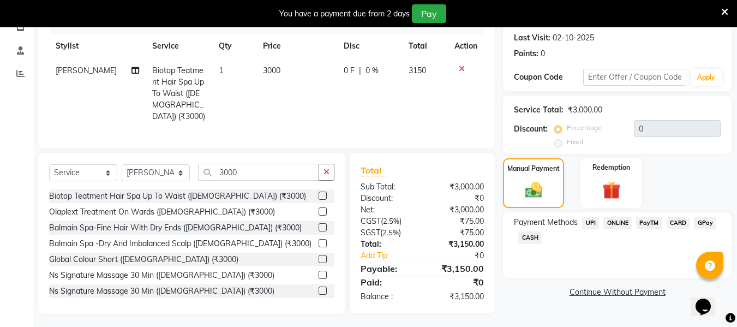
click at [675, 226] on span "CARD" at bounding box center [677, 222] width 23 height 13
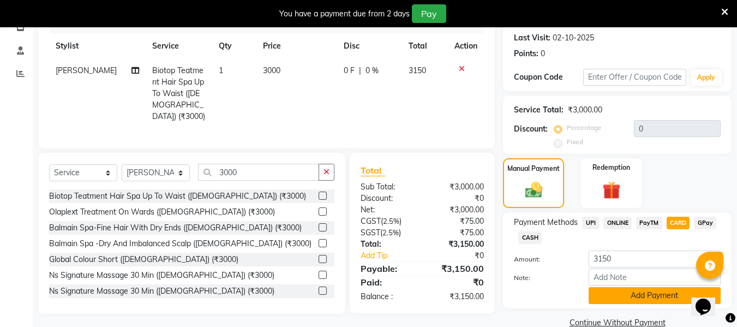
click at [648, 291] on button "Add Payment" at bounding box center [654, 295] width 132 height 17
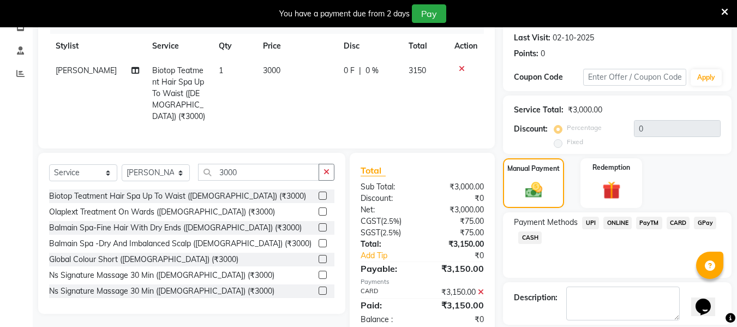
scroll to position [200, 0]
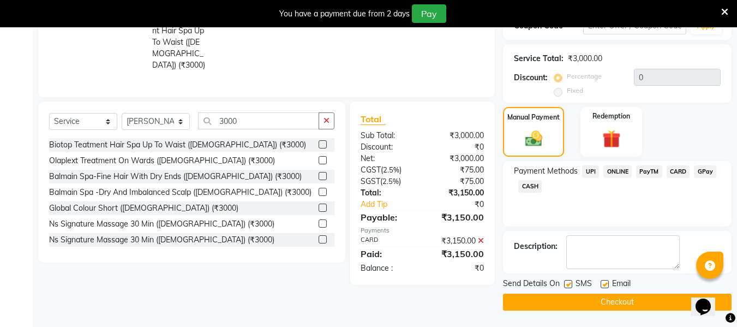
click at [636, 297] on button "Checkout" at bounding box center [617, 301] width 228 height 17
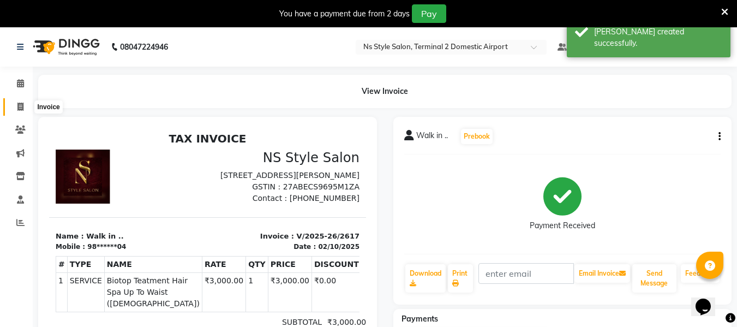
click at [19, 108] on icon at bounding box center [20, 107] width 6 height 8
select select "service"
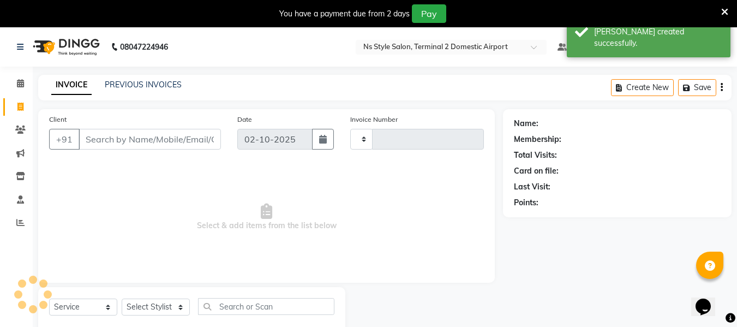
scroll to position [28, 0]
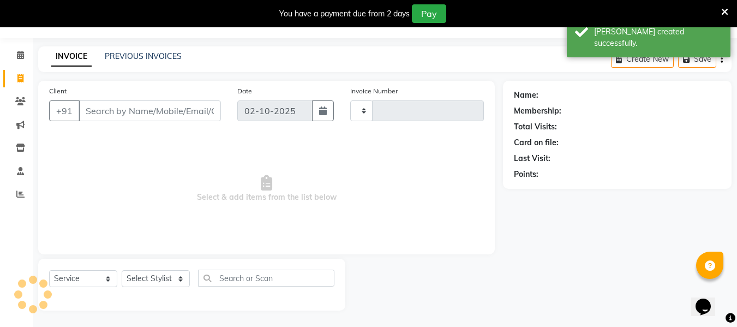
type input "2618"
select select "5661"
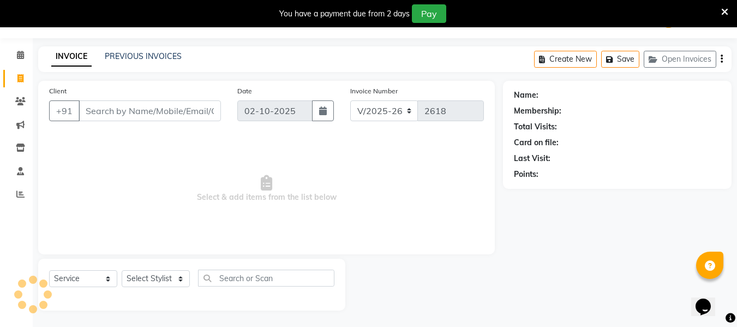
click at [104, 111] on input "Client" at bounding box center [150, 110] width 142 height 21
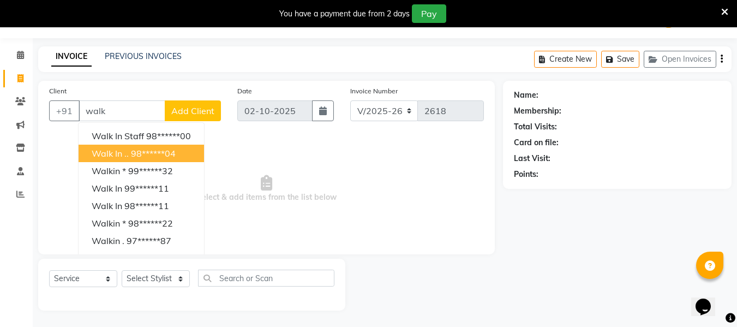
click at [116, 157] on span "Walk in .." at bounding box center [110, 153] width 37 height 11
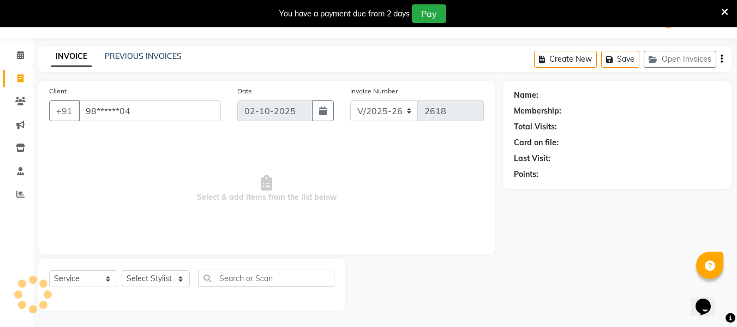
type input "98******04"
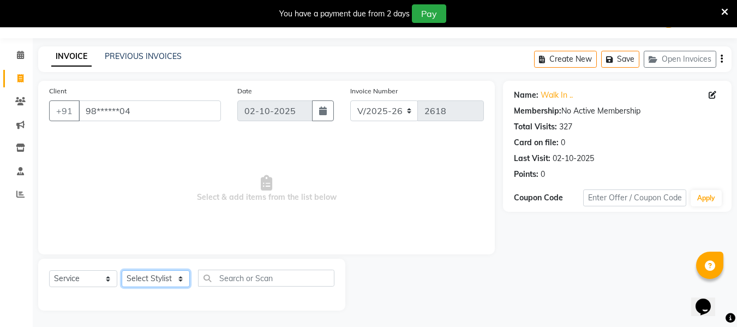
click at [172, 274] on select "Select Stylist [PERSON_NAME] [PERSON_NAME] EHATESHAM [PERSON_NAME] [PERSON_NAME…" at bounding box center [156, 278] width 68 height 17
select select "39696"
click at [122, 270] on select "Select Stylist [PERSON_NAME] [PERSON_NAME] EHATESHAM [PERSON_NAME] [PERSON_NAME…" at bounding box center [156, 278] width 68 height 17
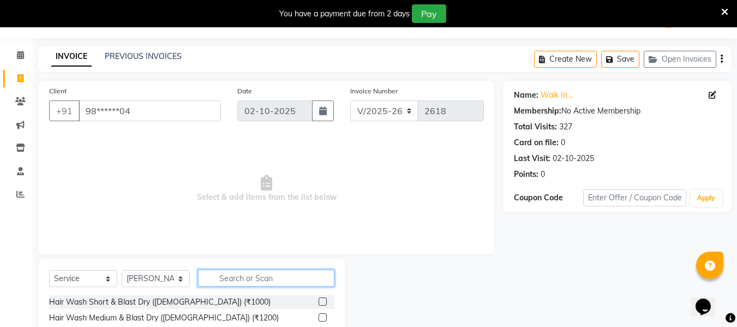
click at [264, 277] on input "text" at bounding box center [266, 277] width 136 height 17
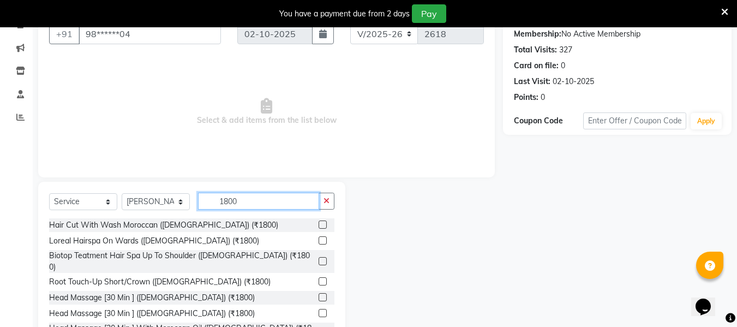
scroll to position [106, 0]
type input "1800"
click at [318, 256] on label at bounding box center [322, 260] width 8 height 8
click at [318, 257] on input "checkbox" at bounding box center [321, 260] width 7 height 7
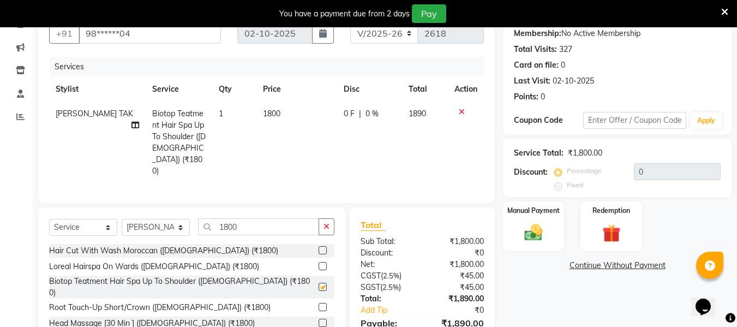
checkbox input "false"
click at [539, 226] on img at bounding box center [533, 232] width 31 height 22
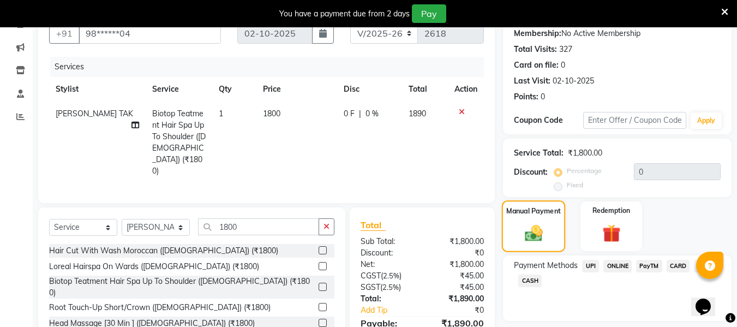
scroll to position [149, 0]
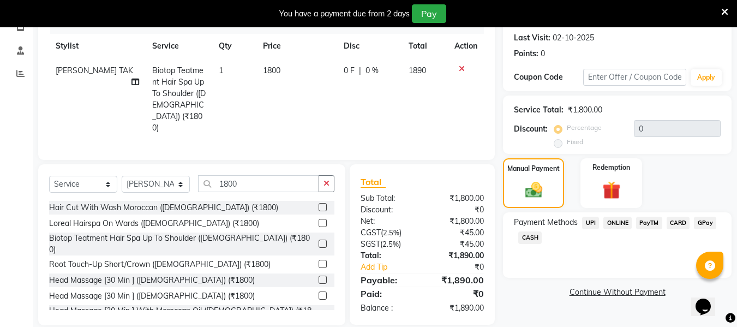
click at [681, 221] on span "CARD" at bounding box center [677, 222] width 23 height 13
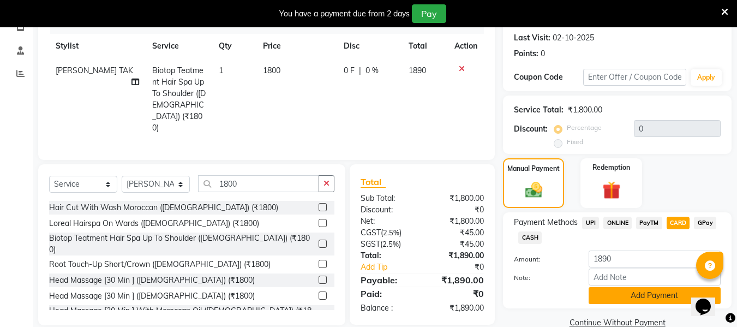
click at [658, 296] on button "Add Payment" at bounding box center [654, 295] width 132 height 17
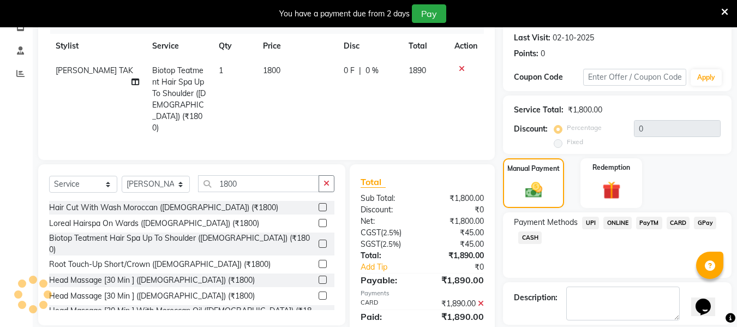
scroll to position [200, 0]
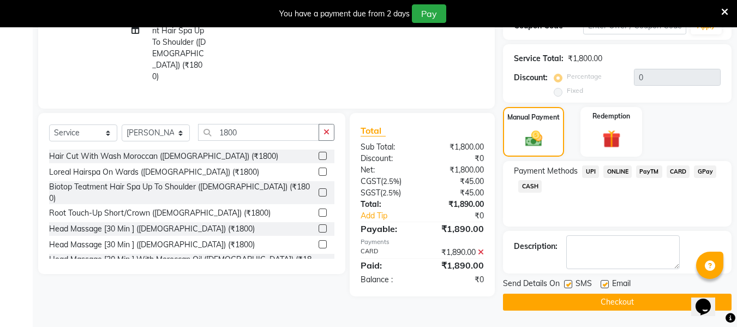
click at [648, 298] on button "Checkout" at bounding box center [617, 301] width 228 height 17
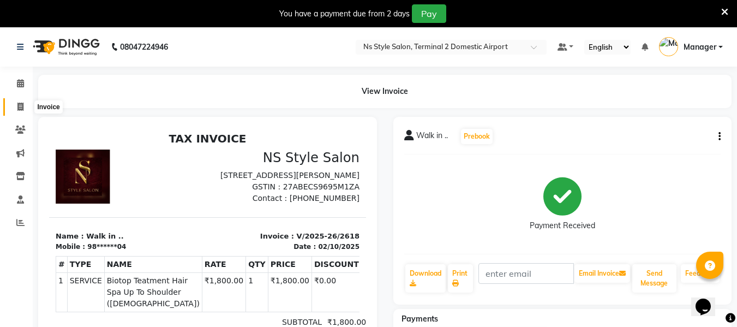
click at [17, 107] on icon at bounding box center [20, 107] width 6 height 8
select select "service"
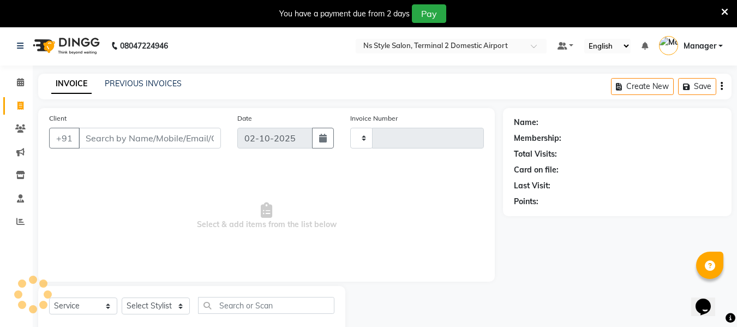
scroll to position [28, 0]
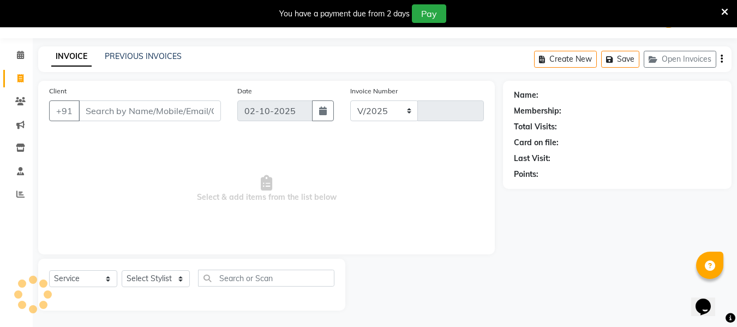
select select "5661"
type input "2619"
click at [175, 112] on input "Client" at bounding box center [150, 110] width 142 height 21
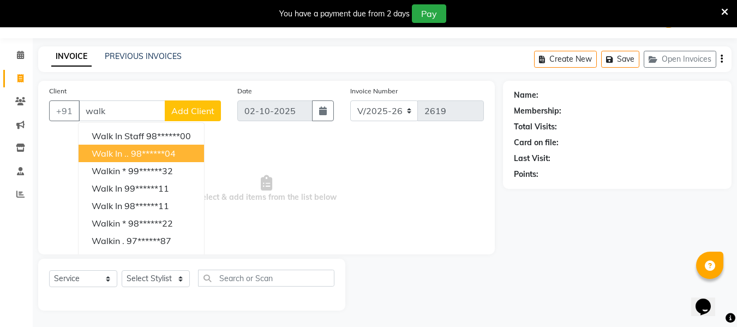
click at [147, 148] on ngb-highlight "98******04" at bounding box center [153, 153] width 45 height 11
type input "98******04"
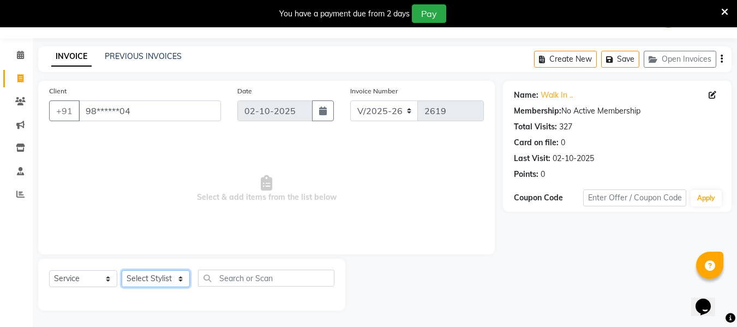
click at [161, 281] on select "Select Stylist [PERSON_NAME] [PERSON_NAME] EHATESHAM [PERSON_NAME] [PERSON_NAME…" at bounding box center [156, 278] width 68 height 17
select select "39692"
click at [122, 270] on select "Select Stylist [PERSON_NAME] [PERSON_NAME] EHATESHAM [PERSON_NAME] [PERSON_NAME…" at bounding box center [156, 278] width 68 height 17
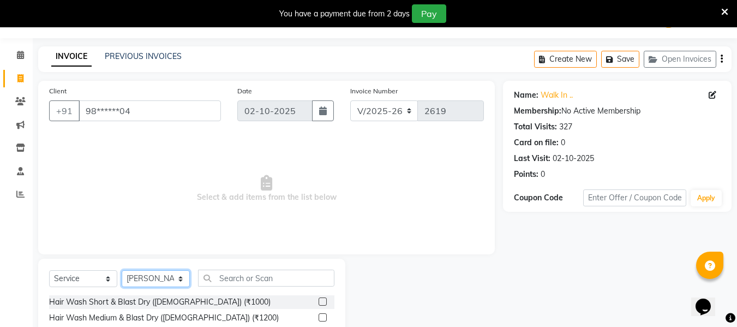
scroll to position [137, 0]
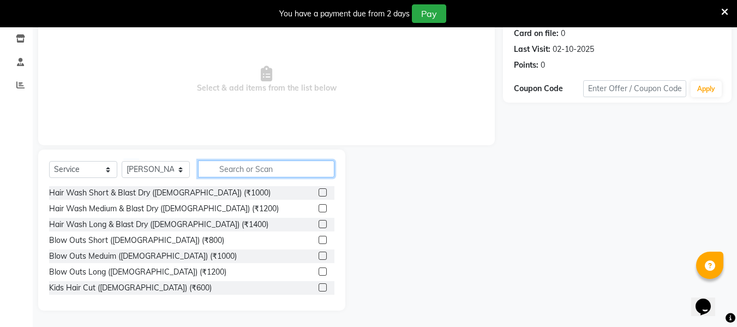
click at [256, 167] on input "text" at bounding box center [266, 168] width 136 height 17
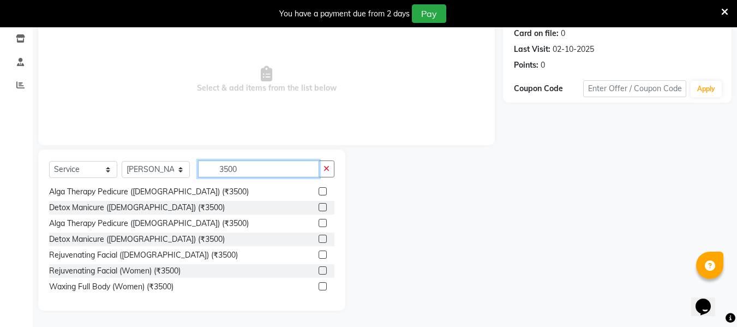
scroll to position [81, 0]
type input "3500"
click at [318, 269] on label at bounding box center [322, 270] width 8 height 8
click at [318, 269] on input "checkbox" at bounding box center [321, 270] width 7 height 7
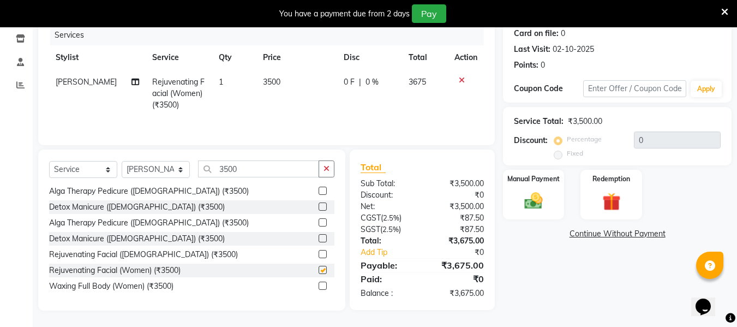
checkbox input "false"
click at [161, 170] on select "Select Stylist [PERSON_NAME] [PERSON_NAME] EHATESHAM [PERSON_NAME] [PERSON_NAME…" at bounding box center [156, 169] width 68 height 17
select select "39695"
click at [122, 161] on select "Select Stylist [PERSON_NAME] [PERSON_NAME] EHATESHAM [PERSON_NAME] [PERSON_NAME…" at bounding box center [156, 169] width 68 height 17
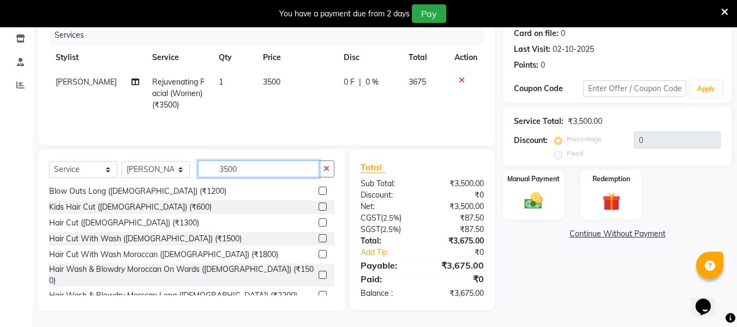
click at [266, 165] on input "3500" at bounding box center [258, 168] width 121 height 17
type input "3"
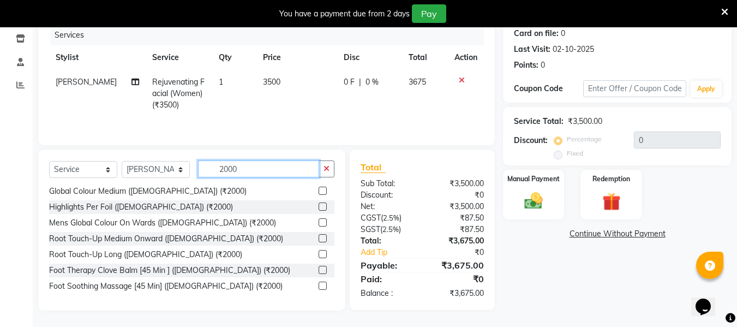
scroll to position [0, 0]
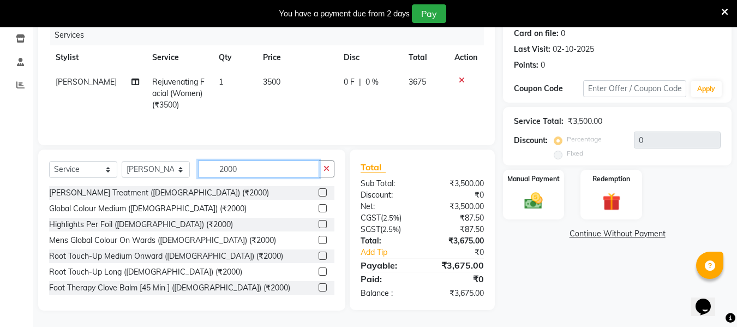
type input "2000"
click at [318, 190] on label at bounding box center [322, 192] width 8 height 8
click at [318, 190] on input "checkbox" at bounding box center [321, 192] width 7 height 7
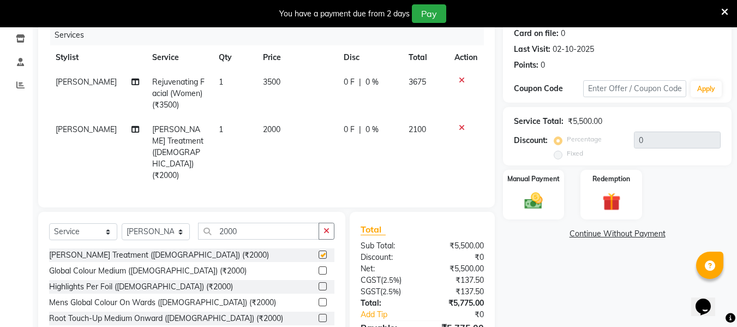
checkbox input "false"
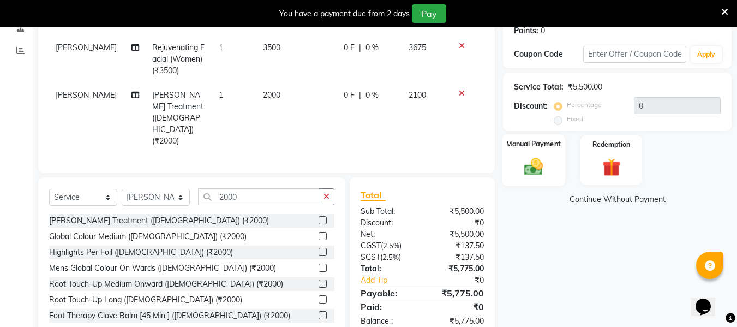
click at [532, 166] on img at bounding box center [533, 166] width 31 height 22
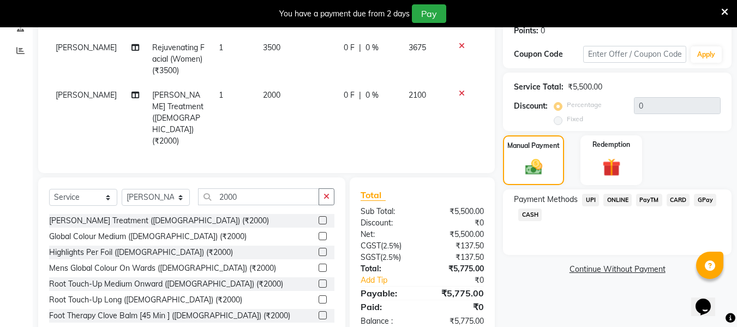
click at [532, 215] on span "CASH" at bounding box center [529, 214] width 23 height 13
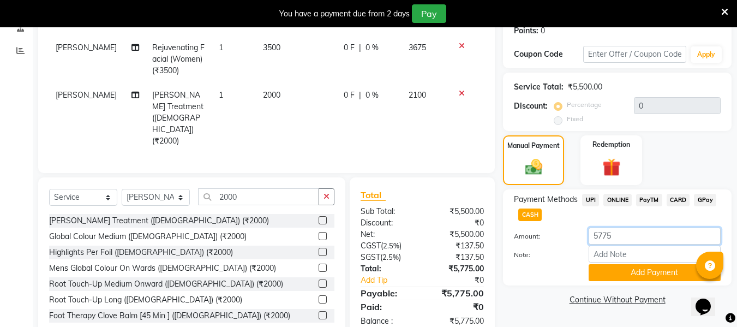
click at [616, 234] on input "5775" at bounding box center [654, 235] width 132 height 17
type input "5"
type input "4305"
click at [658, 272] on button "Add Payment" at bounding box center [654, 272] width 132 height 17
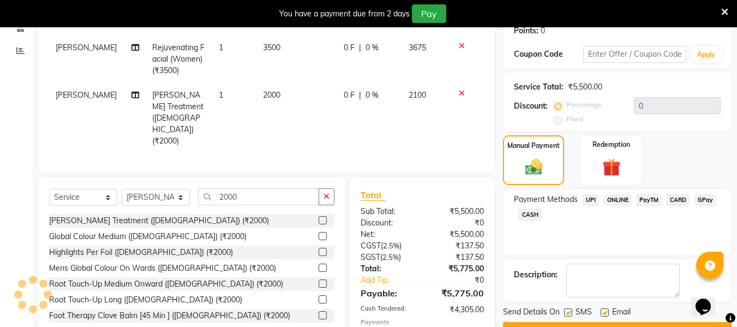
click at [677, 200] on span "CARD" at bounding box center [677, 200] width 23 height 13
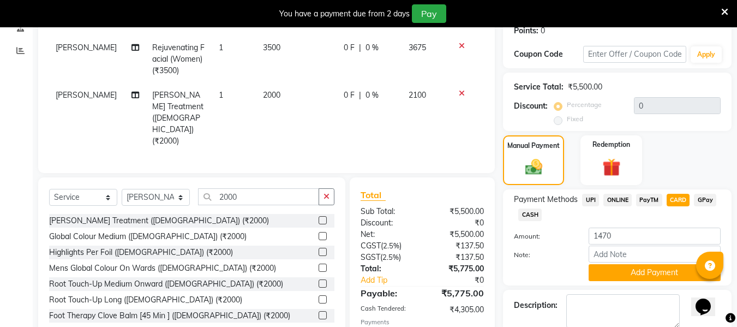
scroll to position [231, 0]
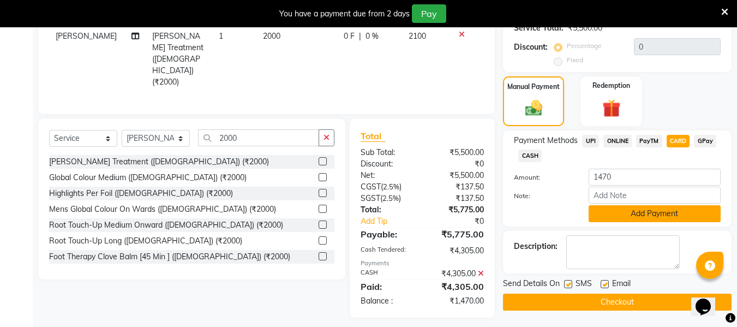
click at [660, 210] on button "Add Payment" at bounding box center [654, 213] width 132 height 17
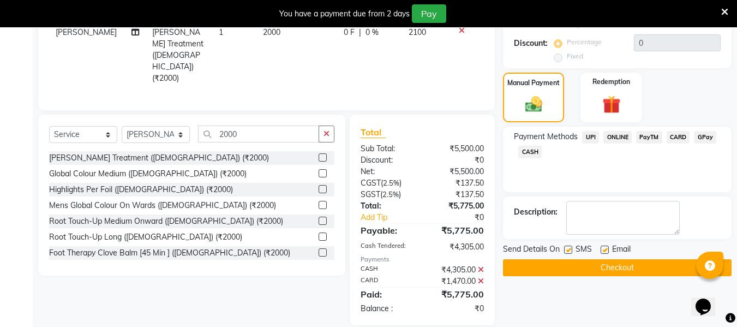
click at [633, 266] on button "Checkout" at bounding box center [617, 267] width 228 height 17
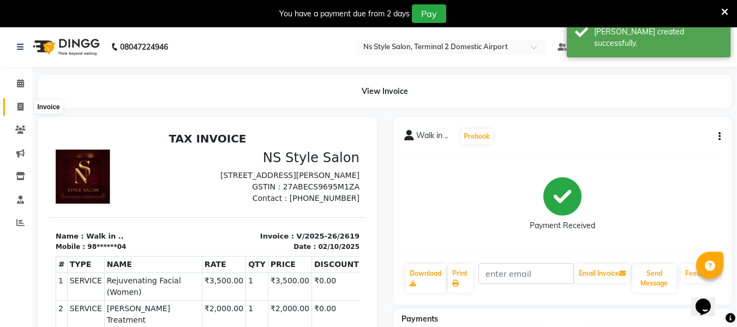
click at [22, 105] on icon at bounding box center [20, 107] width 6 height 8
select select "service"
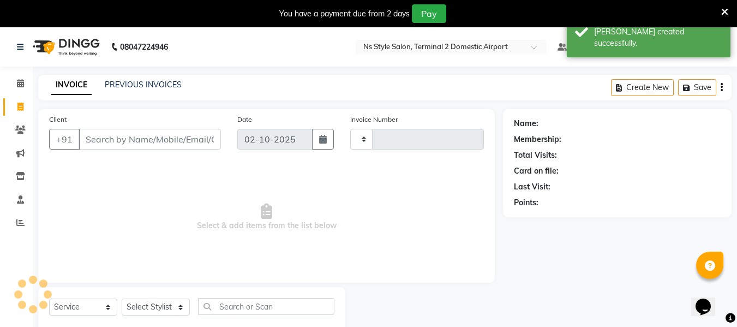
type input "2620"
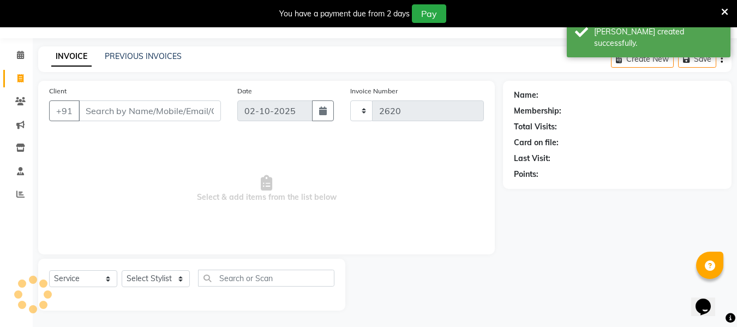
select select "5661"
click at [127, 113] on input "Client" at bounding box center [150, 110] width 142 height 21
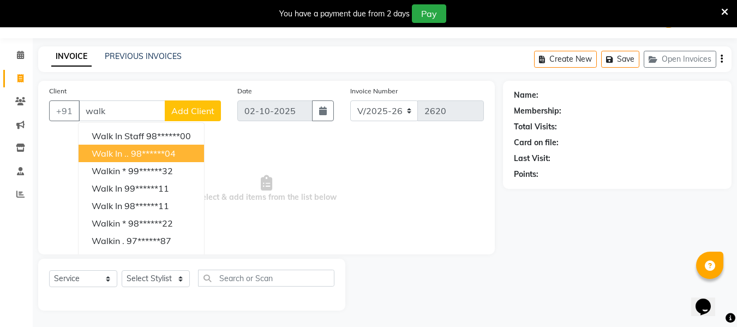
click at [129, 149] on button "Walk in .. 98******04" at bounding box center [141, 152] width 125 height 17
type input "98******04"
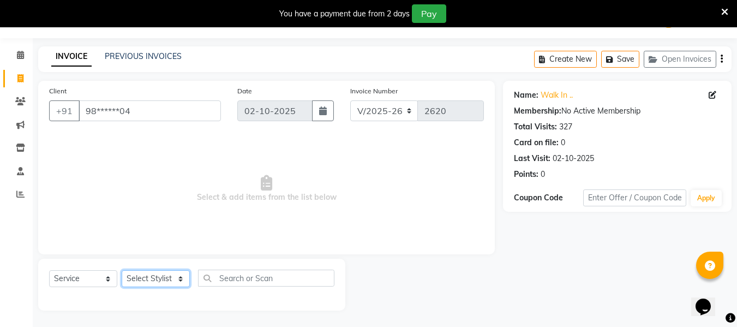
click at [167, 275] on select "Select Stylist [PERSON_NAME] [PERSON_NAME] EHATESHAM [PERSON_NAME] [PERSON_NAME…" at bounding box center [156, 278] width 68 height 17
select select "93518"
click at [122, 270] on select "Select Stylist [PERSON_NAME] [PERSON_NAME] EHATESHAM [PERSON_NAME] [PERSON_NAME…" at bounding box center [156, 278] width 68 height 17
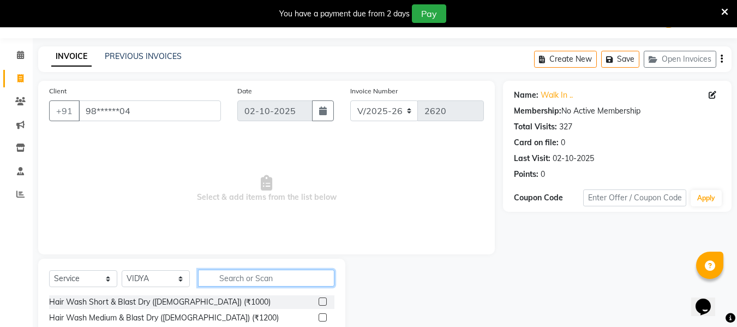
click at [234, 278] on input "text" at bounding box center [266, 277] width 136 height 17
type input "head back"
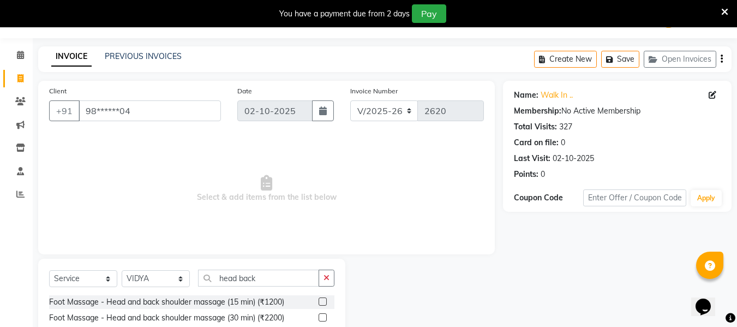
click at [323, 299] on label at bounding box center [322, 301] width 8 height 8
click at [323, 299] on input "checkbox" at bounding box center [321, 301] width 7 height 7
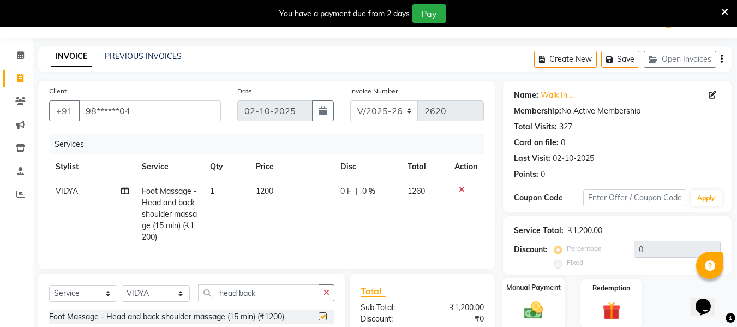
checkbox input "false"
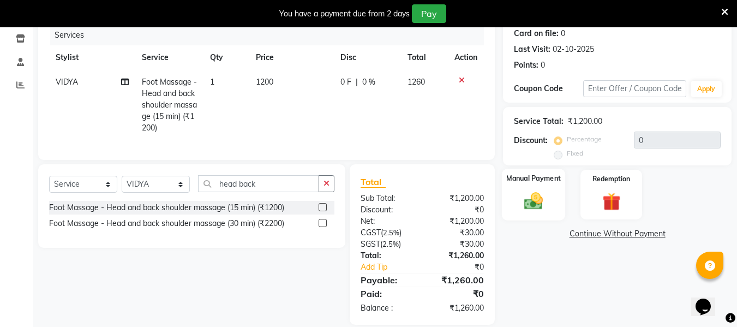
scroll to position [141, 0]
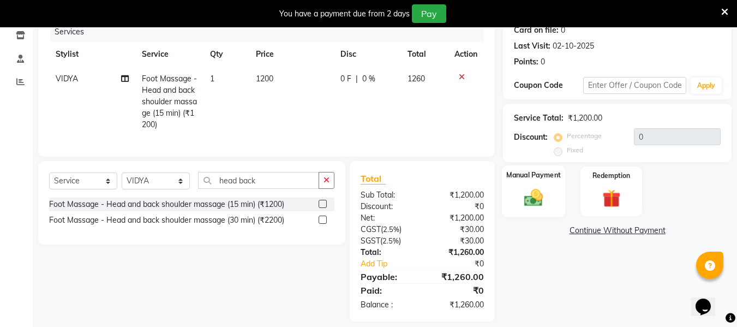
click at [532, 193] on img at bounding box center [533, 197] width 31 height 22
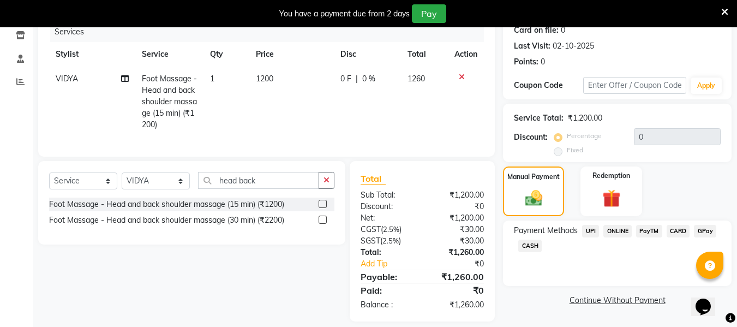
click at [675, 226] on span "CARD" at bounding box center [677, 231] width 23 height 13
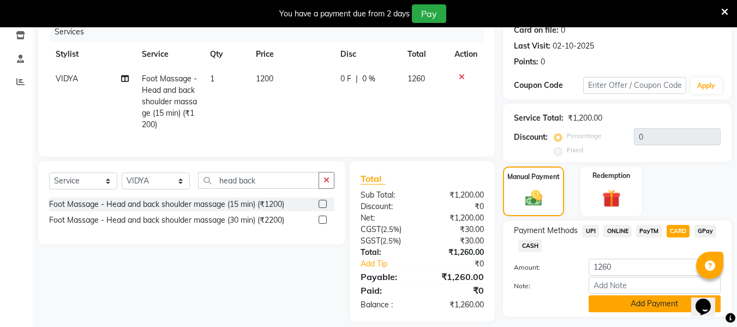
click at [665, 299] on button "Add Payment" at bounding box center [654, 303] width 132 height 17
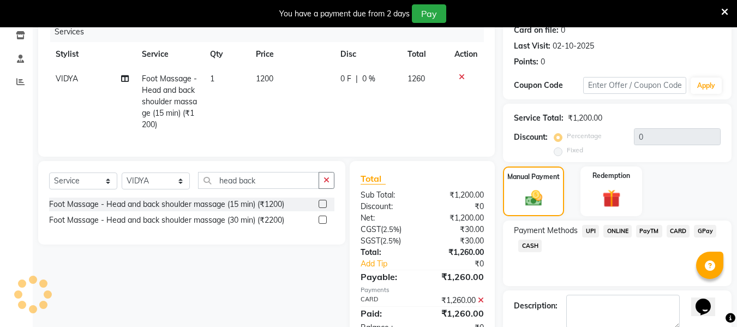
scroll to position [200, 0]
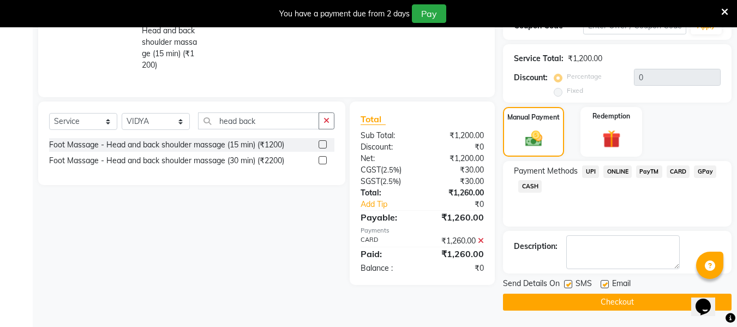
click at [649, 309] on button "Checkout" at bounding box center [617, 301] width 228 height 17
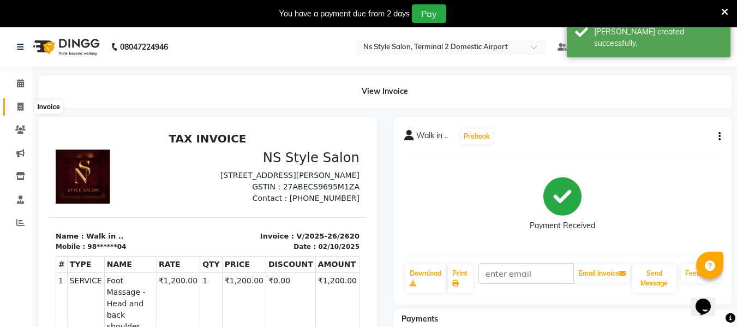
click at [21, 107] on icon at bounding box center [20, 107] width 6 height 8
select select "service"
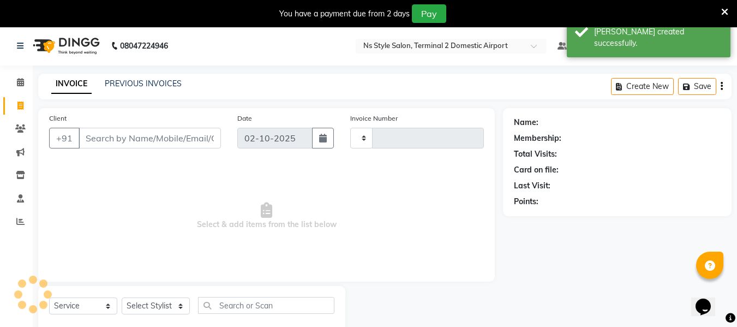
type input "2621"
select select "5661"
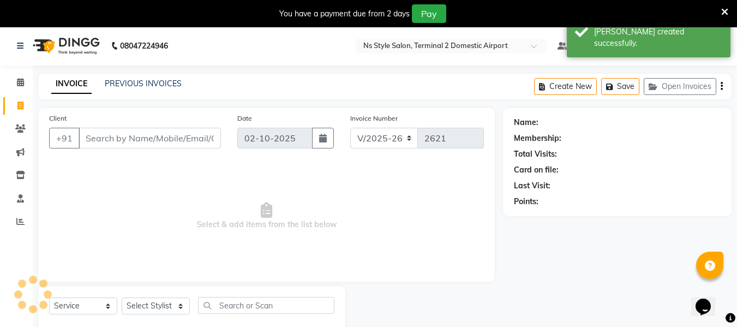
scroll to position [28, 0]
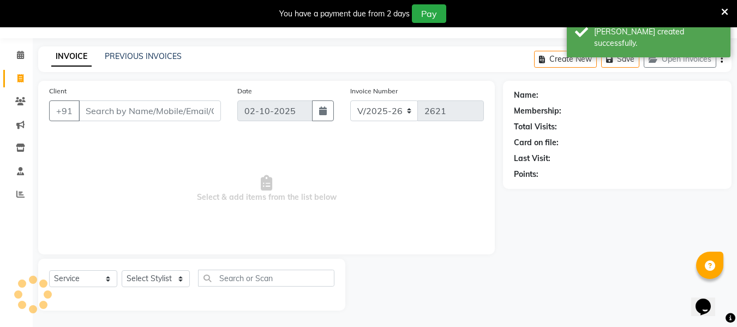
click at [104, 116] on input "Client" at bounding box center [150, 110] width 142 height 21
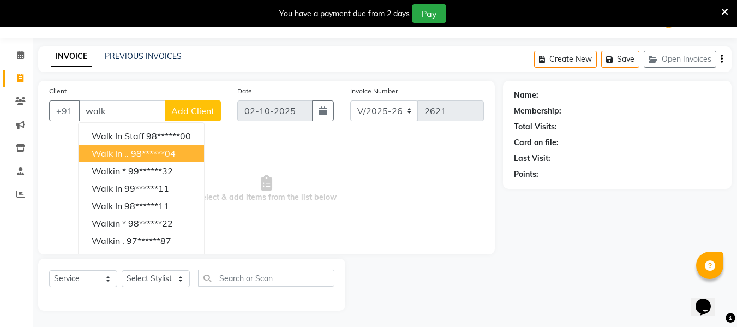
click at [148, 156] on ngb-highlight "98******04" at bounding box center [153, 153] width 45 height 11
type input "98******04"
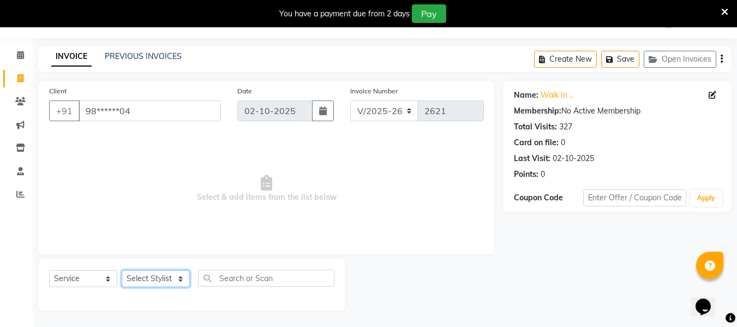
click at [158, 282] on select "Select Stylist [PERSON_NAME] [PERSON_NAME] EHATESHAM [PERSON_NAME] [PERSON_NAME…" at bounding box center [156, 278] width 68 height 17
select select "91375"
click at [122, 270] on select "Select Stylist [PERSON_NAME] [PERSON_NAME] EHATESHAM [PERSON_NAME] [PERSON_NAME…" at bounding box center [156, 278] width 68 height 17
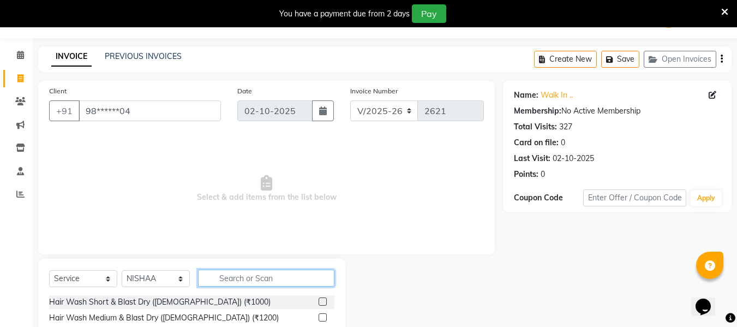
click at [242, 281] on input "text" at bounding box center [266, 277] width 136 height 17
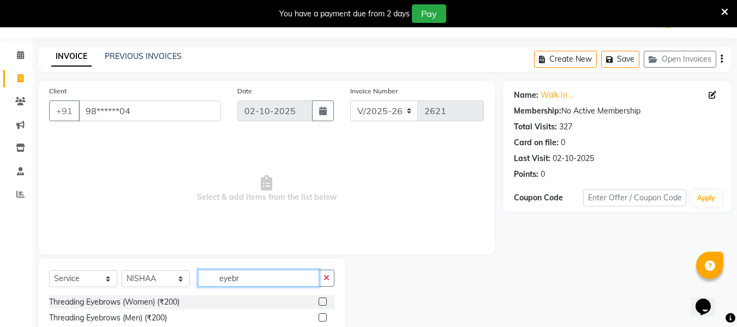
type input "eyebr"
click at [323, 300] on div at bounding box center [326, 302] width 16 height 14
click at [323, 300] on label at bounding box center [322, 301] width 8 height 8
click at [323, 300] on input "checkbox" at bounding box center [321, 301] width 7 height 7
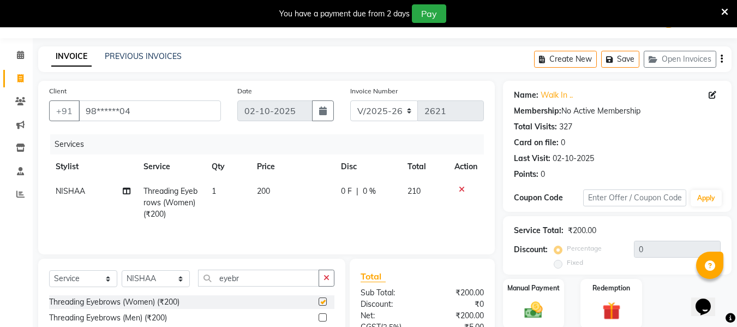
checkbox input "false"
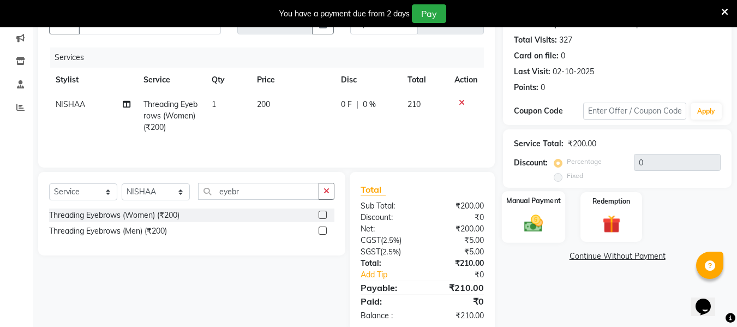
click at [533, 221] on img at bounding box center [533, 223] width 31 height 22
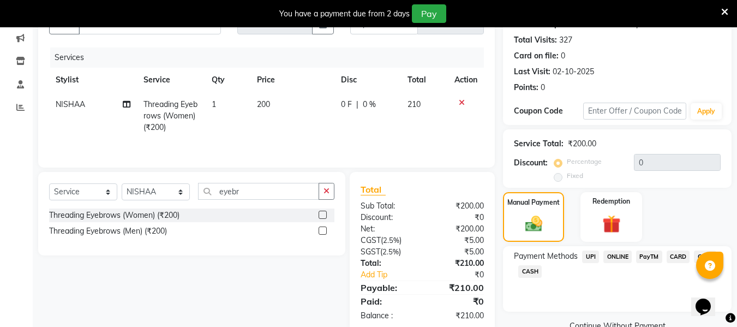
click at [673, 256] on span "CARD" at bounding box center [677, 256] width 23 height 13
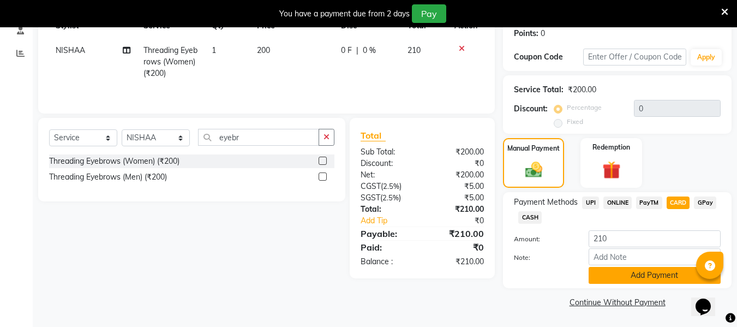
click at [657, 275] on button "Add Payment" at bounding box center [654, 275] width 132 height 17
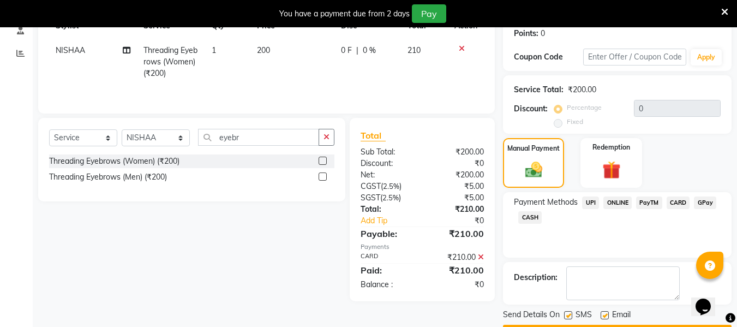
scroll to position [200, 0]
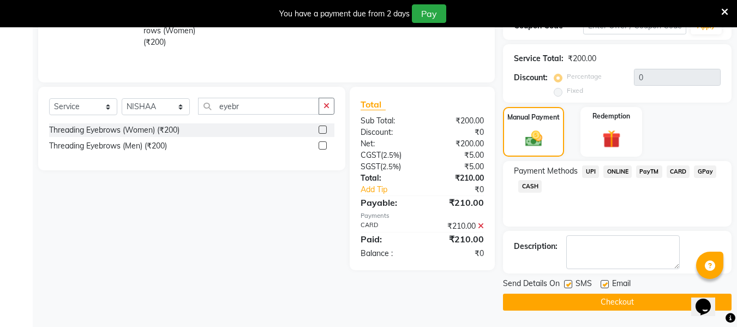
click at [633, 304] on button "Checkout" at bounding box center [617, 301] width 228 height 17
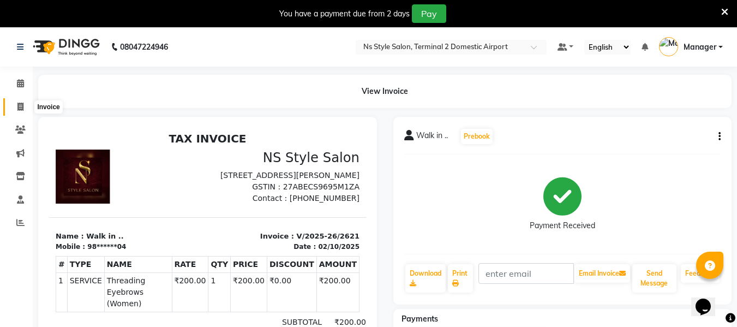
drag, startPoint x: 16, startPoint y: 109, endPoint x: 29, endPoint y: 107, distance: 13.1
click at [16, 109] on span at bounding box center [20, 107] width 19 height 13
select select "service"
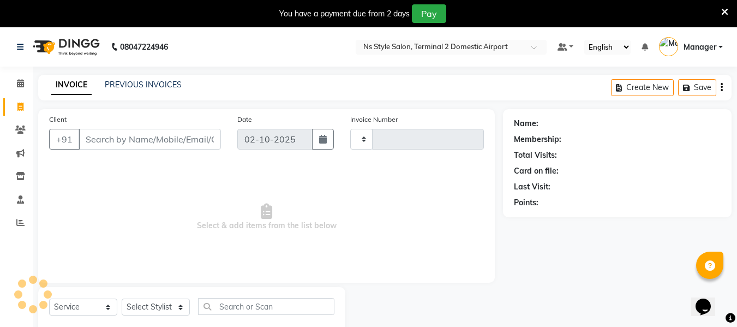
scroll to position [28, 0]
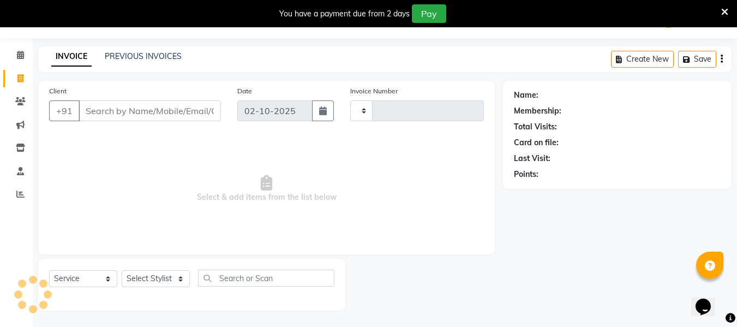
type input "2622"
select select "5661"
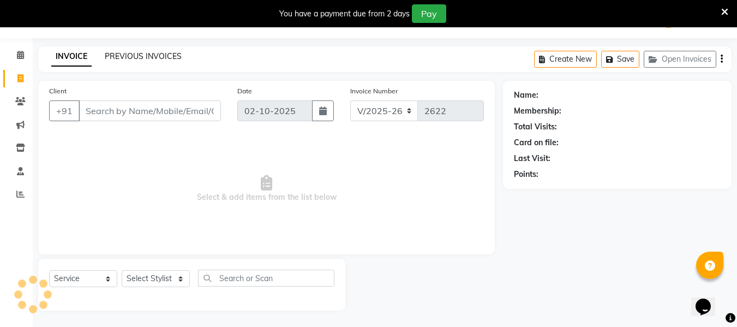
click at [136, 57] on link "PREVIOUS INVOICES" at bounding box center [143, 56] width 77 height 10
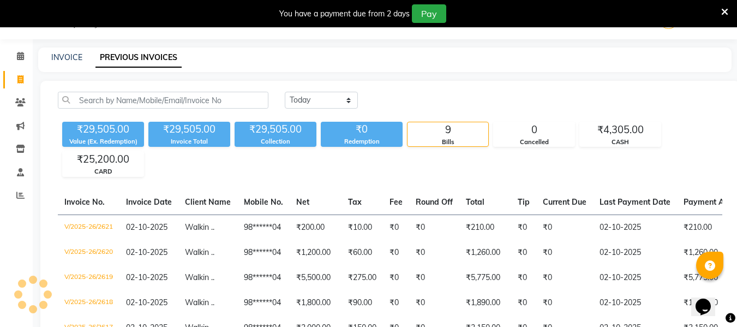
scroll to position [28, 0]
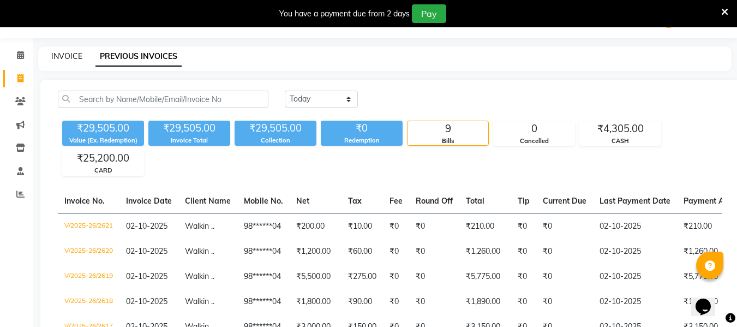
click at [62, 54] on link "INVOICE" at bounding box center [66, 56] width 31 height 10
select select "service"
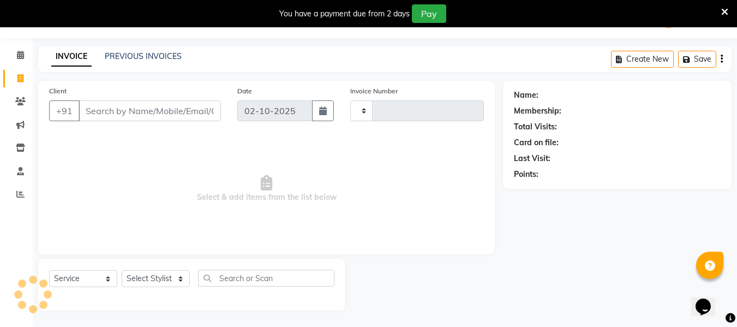
type input "2622"
select select "5661"
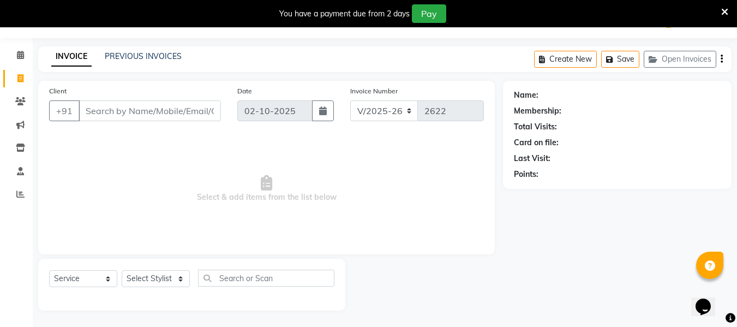
click at [123, 107] on input "Client" at bounding box center [150, 110] width 142 height 21
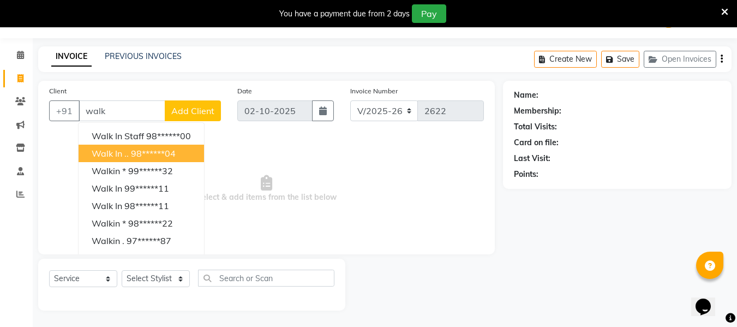
click at [140, 152] on ngb-highlight "98******04" at bounding box center [153, 153] width 45 height 11
type input "98******04"
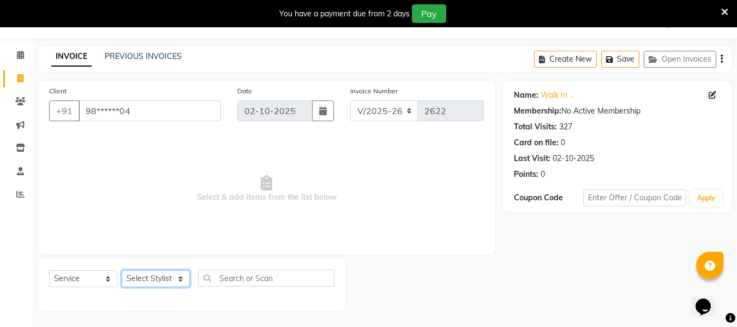
click at [160, 281] on select "Select Stylist [PERSON_NAME] [PERSON_NAME] EHATESHAM [PERSON_NAME] [PERSON_NAME…" at bounding box center [156, 278] width 68 height 17
select select "39706"
click at [122, 270] on select "Select Stylist [PERSON_NAME] [PERSON_NAME] EHATESHAM [PERSON_NAME] [PERSON_NAME…" at bounding box center [156, 278] width 68 height 17
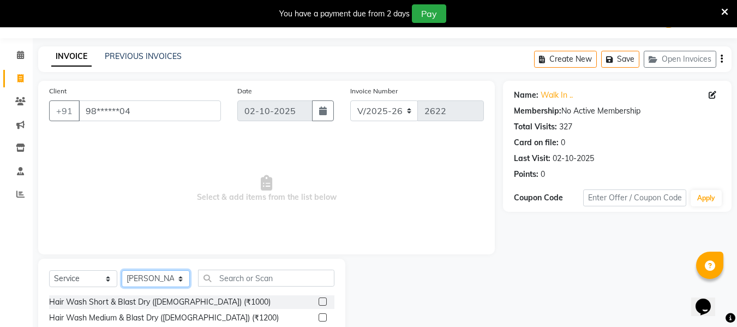
scroll to position [137, 0]
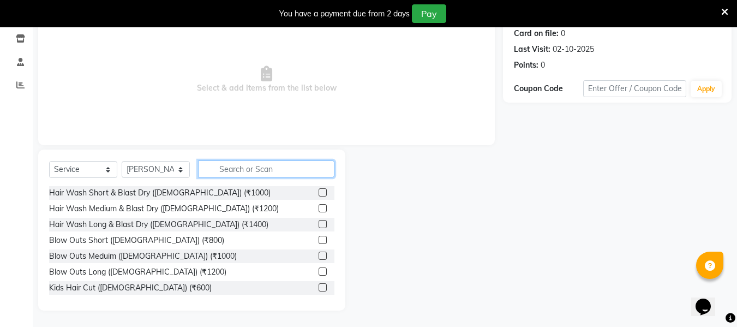
click at [269, 172] on input "text" at bounding box center [266, 168] width 136 height 17
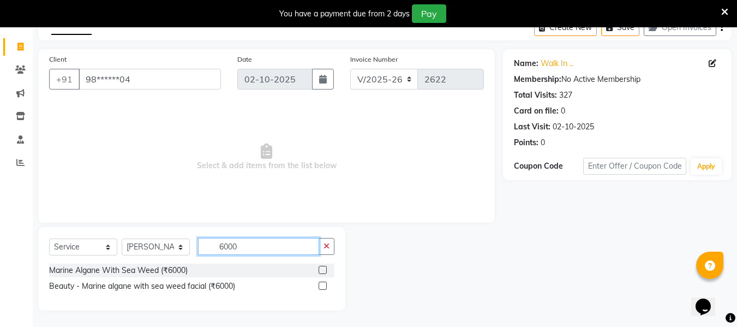
scroll to position [60, 0]
type input "6"
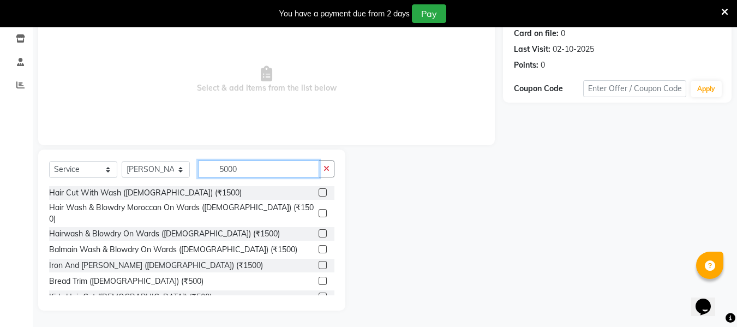
scroll to position [107, 0]
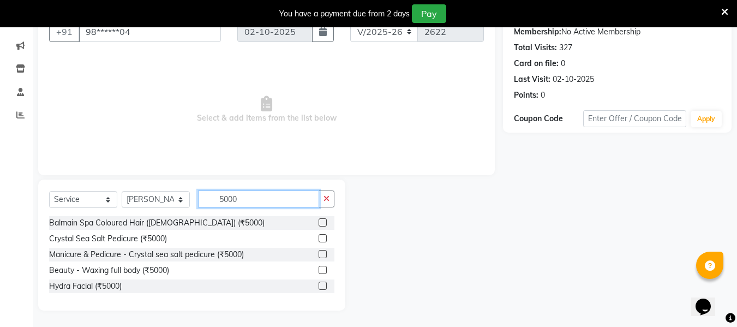
type input "5000"
click at [322, 219] on label at bounding box center [322, 222] width 8 height 8
click at [322, 219] on input "checkbox" at bounding box center [321, 222] width 7 height 7
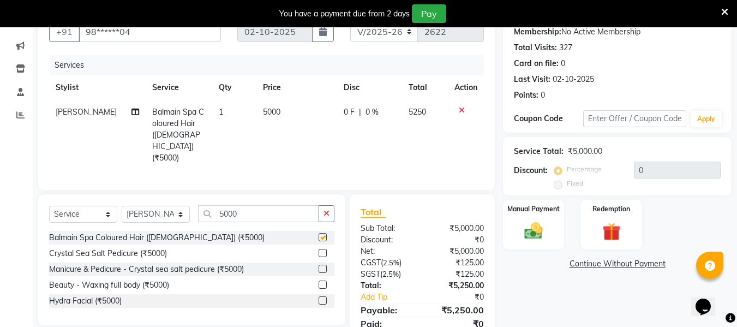
checkbox input "false"
click at [282, 205] on input "5000" at bounding box center [258, 213] width 121 height 17
type input "5"
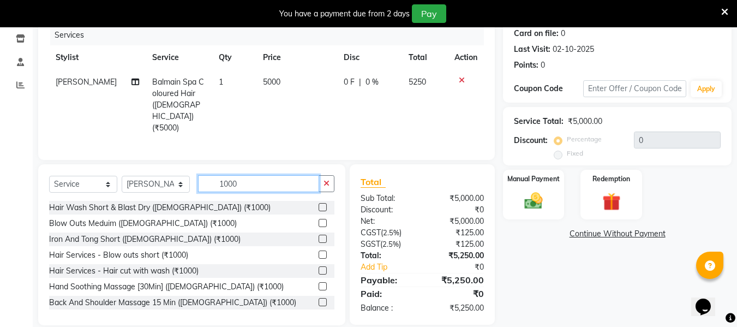
scroll to position [144, 0]
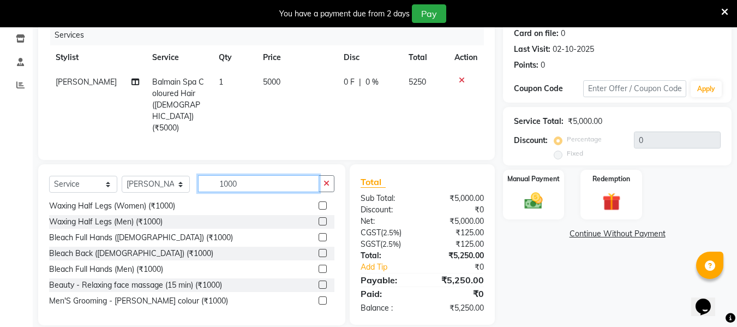
type input "1000"
click at [318, 296] on label at bounding box center [322, 300] width 8 height 8
click at [318, 297] on input "checkbox" at bounding box center [321, 300] width 7 height 7
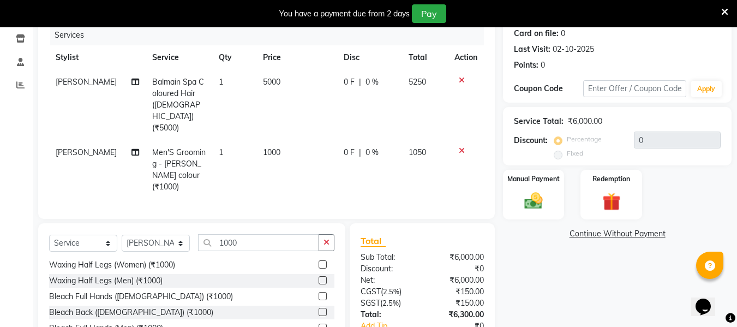
checkbox input "false"
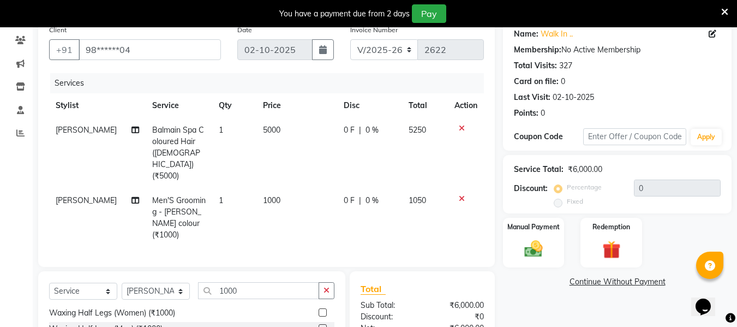
scroll to position [185, 0]
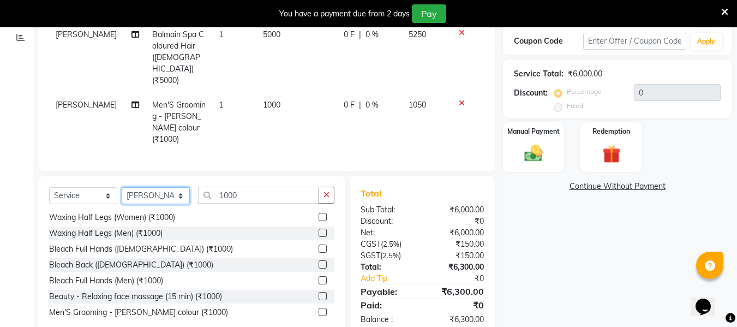
click at [162, 187] on select "Select Stylist [PERSON_NAME] [PERSON_NAME] EHATESHAM [PERSON_NAME] [PERSON_NAME…" at bounding box center [156, 195] width 68 height 17
select select "45698"
click at [122, 187] on select "Select Stylist [PERSON_NAME] [PERSON_NAME] EHATESHAM [PERSON_NAME] [PERSON_NAME…" at bounding box center [156, 195] width 68 height 17
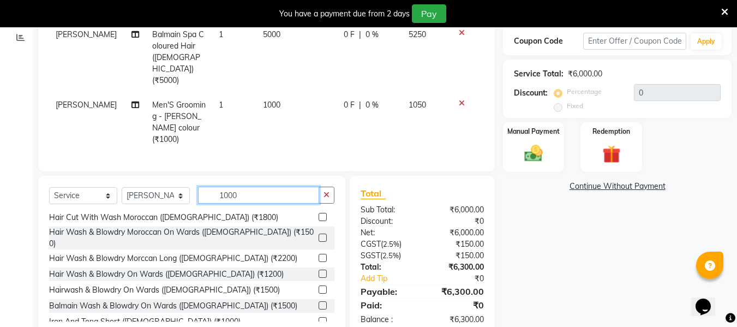
click at [248, 186] on input "1000" at bounding box center [258, 194] width 121 height 17
type input "1"
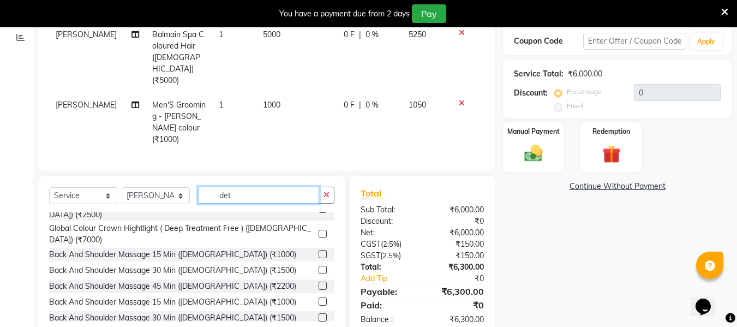
scroll to position [184, 0]
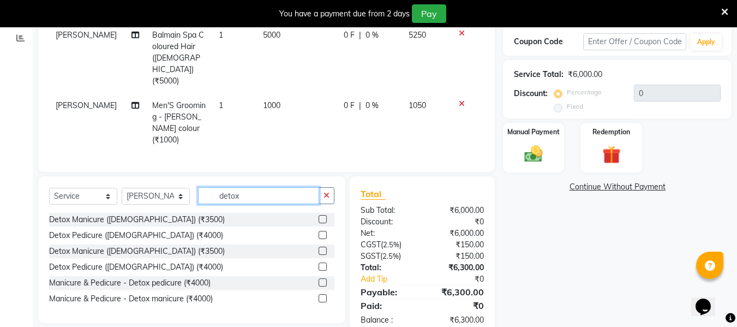
type input "detox"
click at [324, 231] on label at bounding box center [322, 235] width 8 height 8
click at [324, 232] on input "checkbox" at bounding box center [321, 235] width 7 height 7
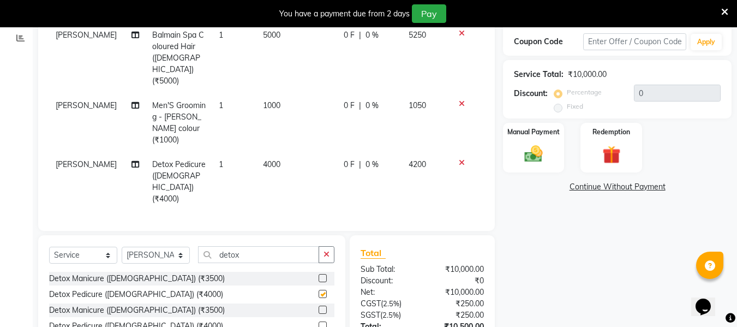
checkbox input "false"
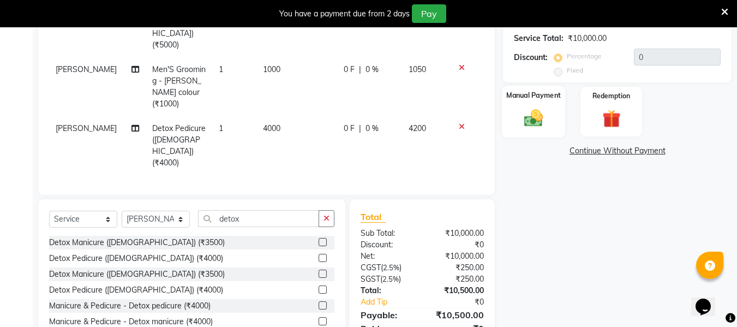
click at [522, 112] on img at bounding box center [533, 118] width 31 height 22
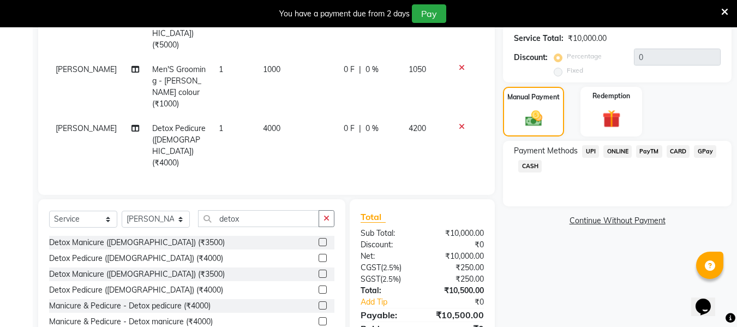
click at [677, 148] on span "CARD" at bounding box center [677, 151] width 23 height 13
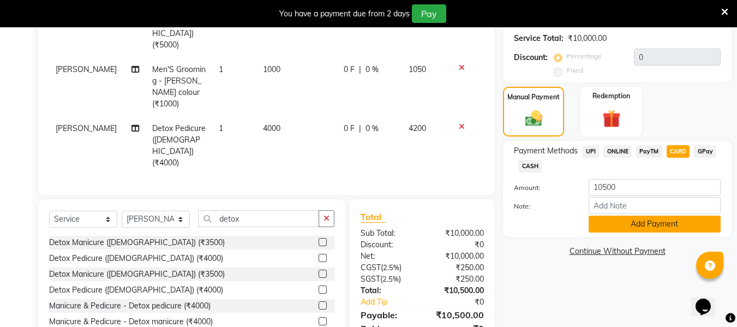
click at [658, 227] on button "Add Payment" at bounding box center [654, 223] width 132 height 17
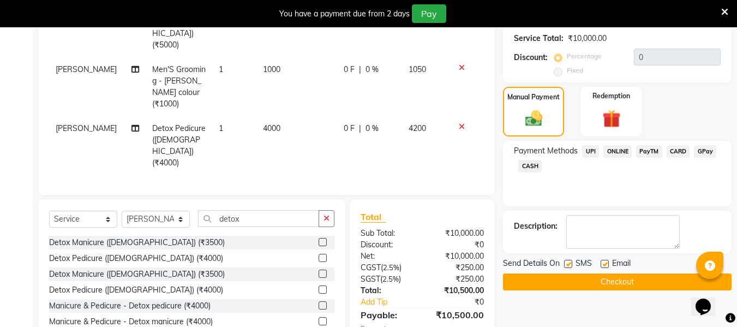
scroll to position [243, 0]
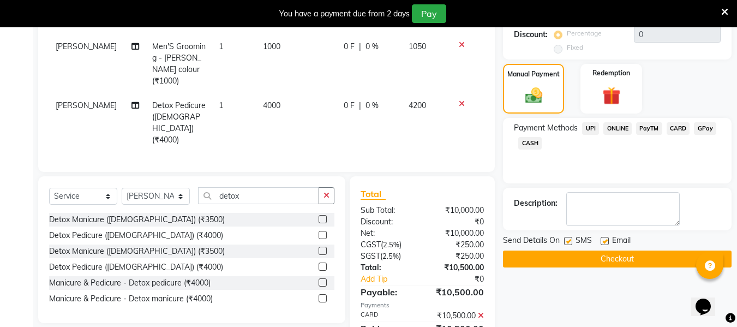
click at [645, 257] on button "Checkout" at bounding box center [617, 258] width 228 height 17
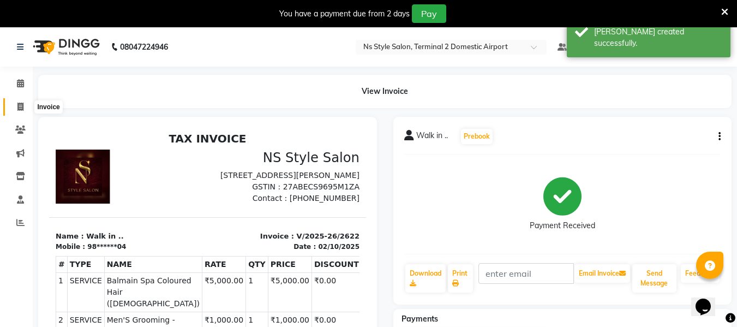
click at [22, 106] on icon at bounding box center [20, 107] width 6 height 8
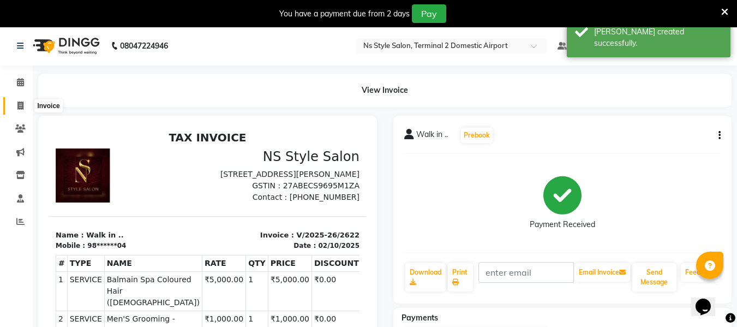
select select "5661"
select select "service"
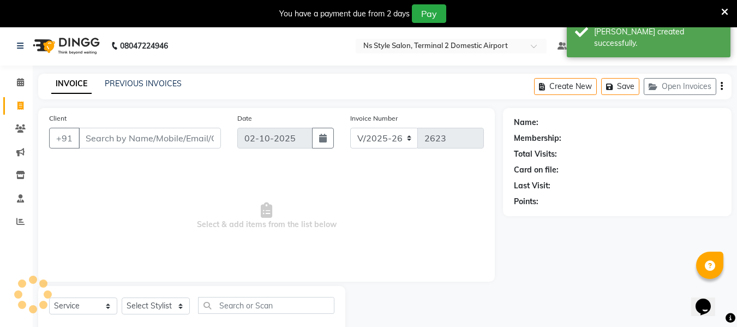
scroll to position [28, 0]
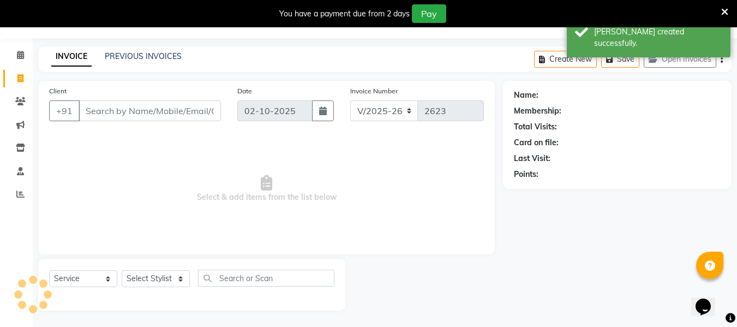
click at [117, 110] on input "Client" at bounding box center [150, 110] width 142 height 21
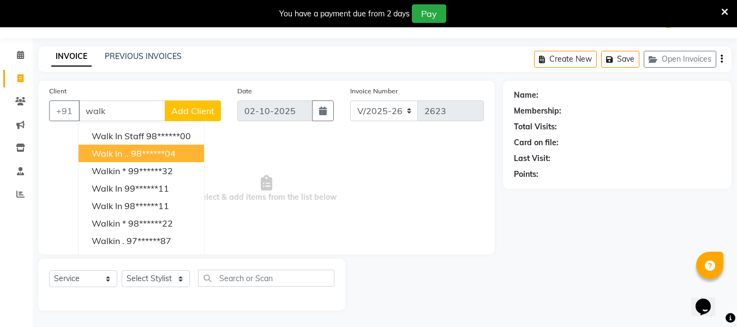
click at [129, 150] on button "Walk in .. 98******04" at bounding box center [141, 152] width 125 height 17
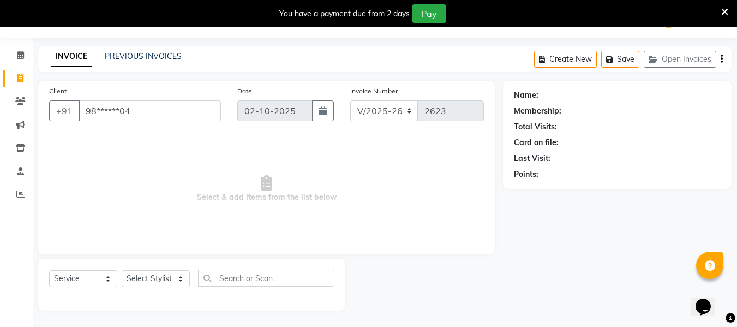
type input "98******04"
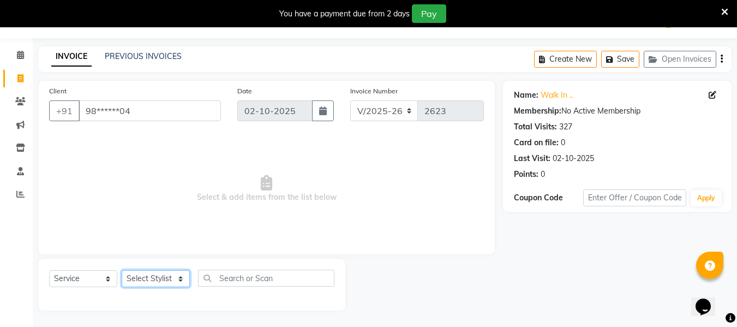
click at [166, 276] on select "Select Stylist [PERSON_NAME] [PERSON_NAME] EHATESHAM [PERSON_NAME] [PERSON_NAME…" at bounding box center [156, 278] width 68 height 17
select select "39706"
click at [122, 270] on select "Select Stylist [PERSON_NAME] [PERSON_NAME] EHATESHAM [PERSON_NAME] [PERSON_NAME…" at bounding box center [156, 278] width 68 height 17
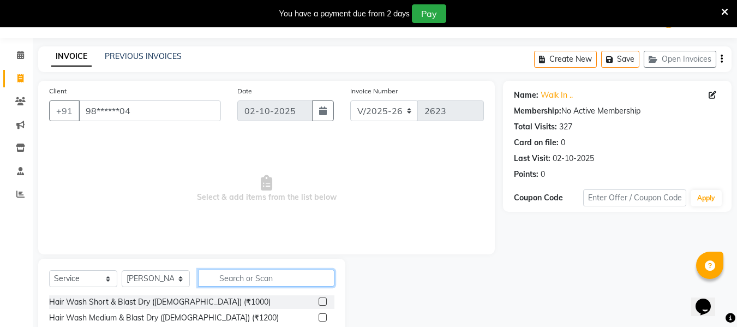
click at [261, 275] on input "text" at bounding box center [266, 277] width 136 height 17
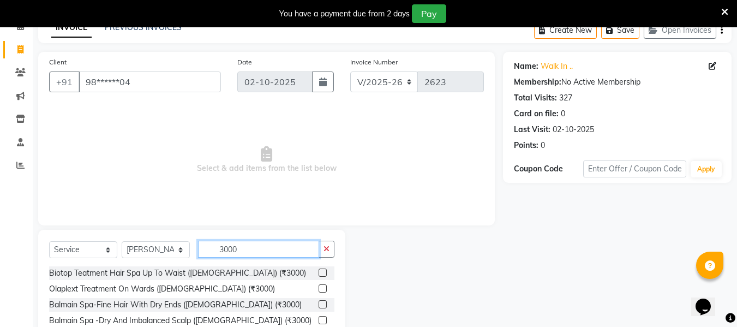
scroll to position [58, 0]
type input "3000"
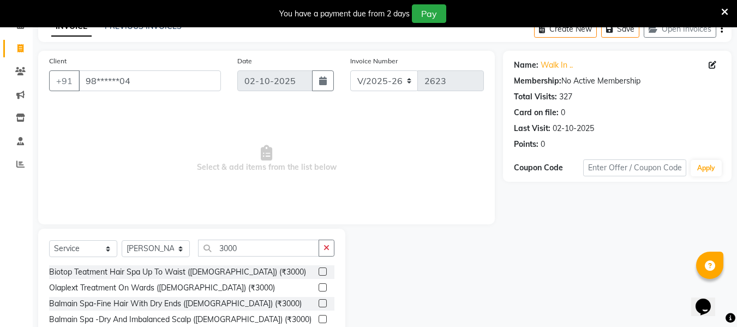
click at [318, 285] on label at bounding box center [322, 287] width 8 height 8
click at [318, 285] on input "checkbox" at bounding box center [321, 287] width 7 height 7
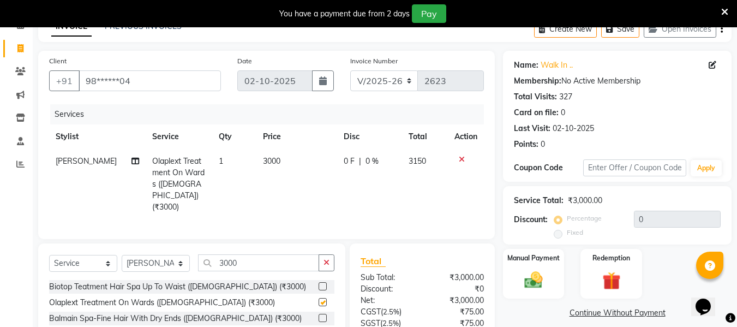
checkbox input "false"
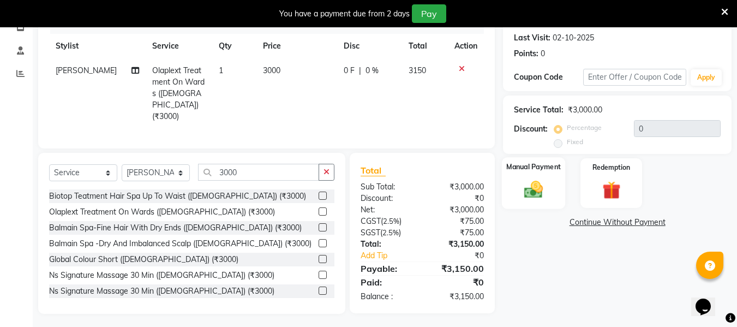
click at [535, 188] on img at bounding box center [533, 189] width 31 height 22
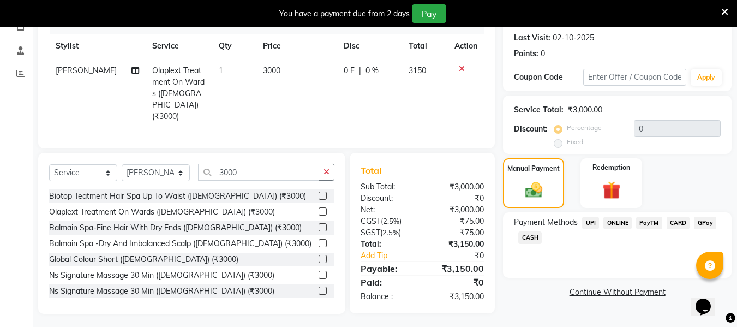
click at [676, 224] on span "CARD" at bounding box center [677, 222] width 23 height 13
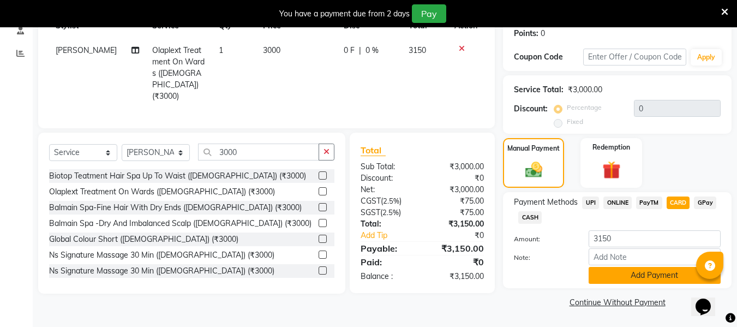
click at [665, 273] on button "Add Payment" at bounding box center [654, 275] width 132 height 17
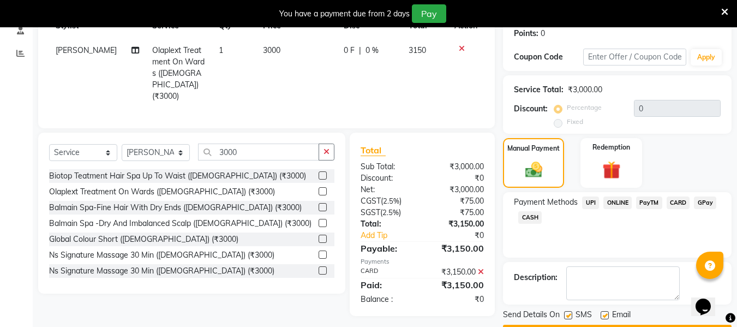
scroll to position [200, 0]
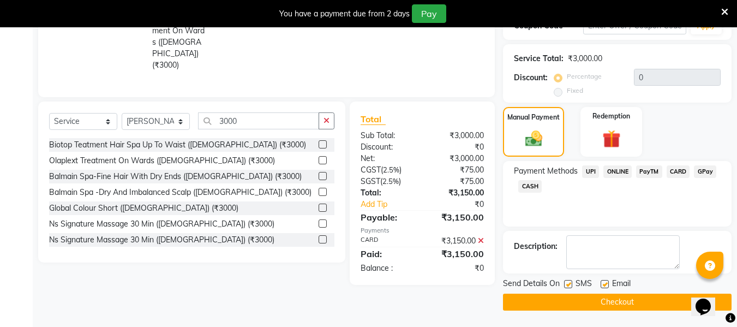
click at [653, 296] on button "Checkout" at bounding box center [617, 301] width 228 height 17
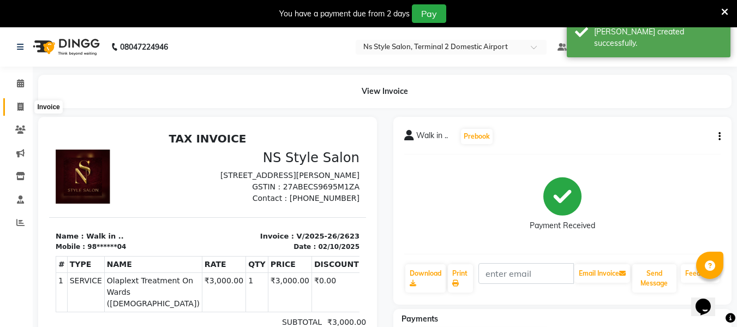
click at [26, 105] on span at bounding box center [20, 107] width 19 height 13
select select "service"
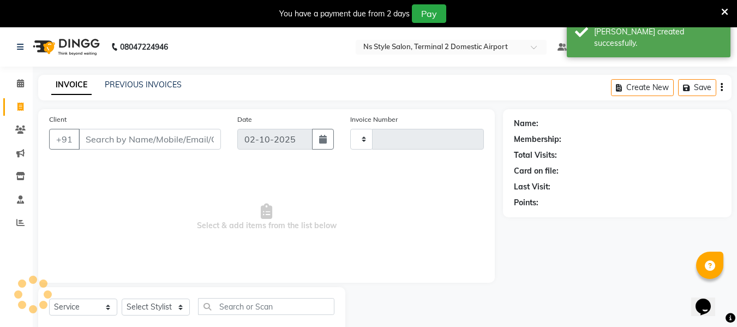
type input "2624"
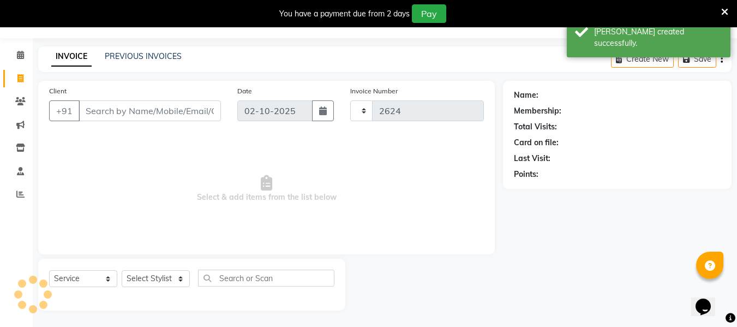
select select "5661"
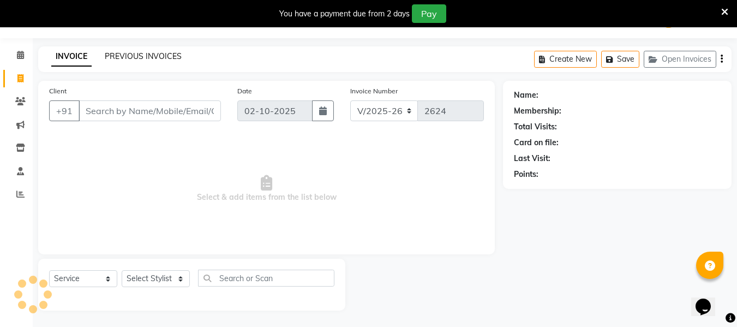
click at [129, 54] on link "PREVIOUS INVOICES" at bounding box center [143, 56] width 77 height 10
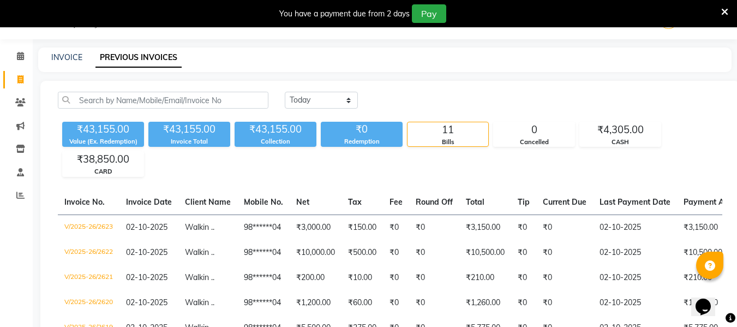
scroll to position [28, 0]
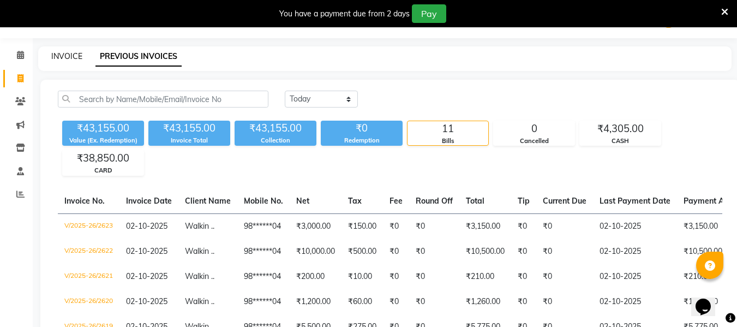
click at [75, 56] on link "INVOICE" at bounding box center [66, 56] width 31 height 10
select select "service"
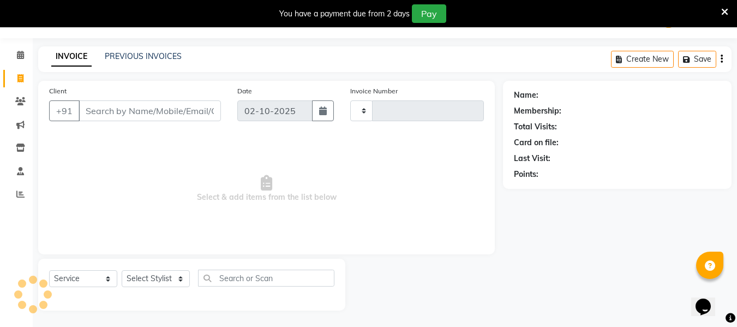
type input "2624"
select select "5661"
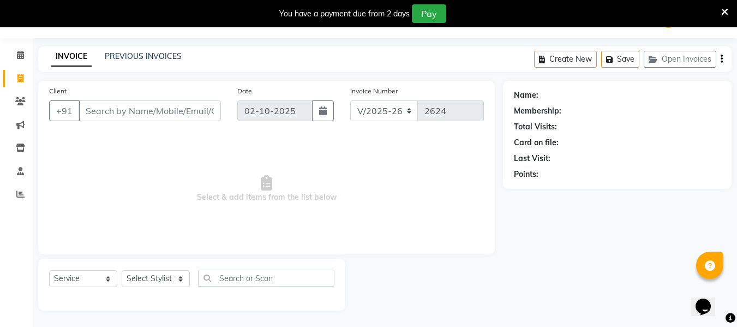
click at [127, 115] on input "Client" at bounding box center [150, 110] width 142 height 21
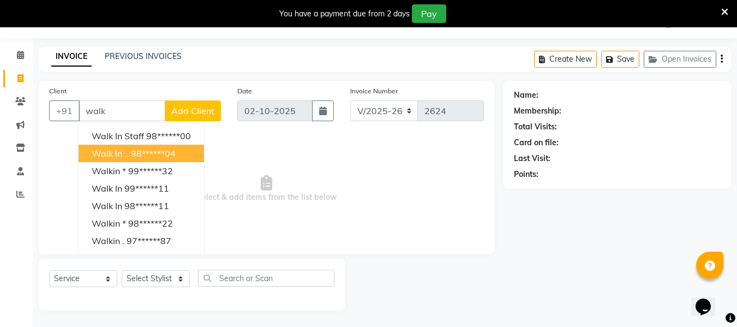
click at [159, 153] on ngb-highlight "98******04" at bounding box center [153, 153] width 45 height 11
type input "98******04"
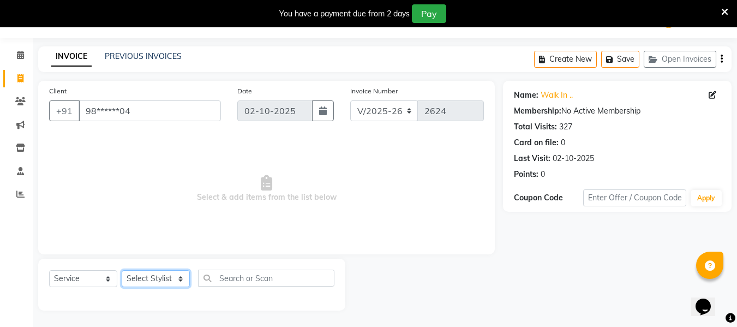
click at [160, 279] on select "Select Stylist [PERSON_NAME] [PERSON_NAME] EHATESHAM [PERSON_NAME] [PERSON_NAME…" at bounding box center [156, 278] width 68 height 17
select select "39706"
click at [122, 270] on select "Select Stylist [PERSON_NAME] [PERSON_NAME] EHATESHAM [PERSON_NAME] [PERSON_NAME…" at bounding box center [156, 278] width 68 height 17
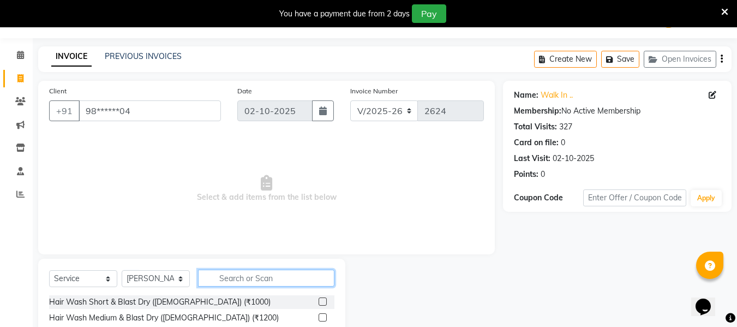
click at [254, 281] on input "text" at bounding box center [266, 277] width 136 height 17
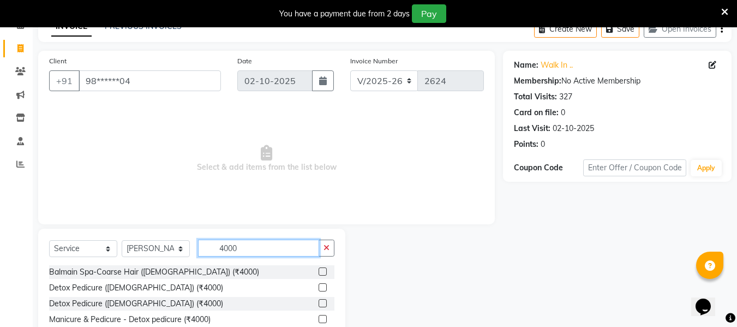
scroll to position [41, 0]
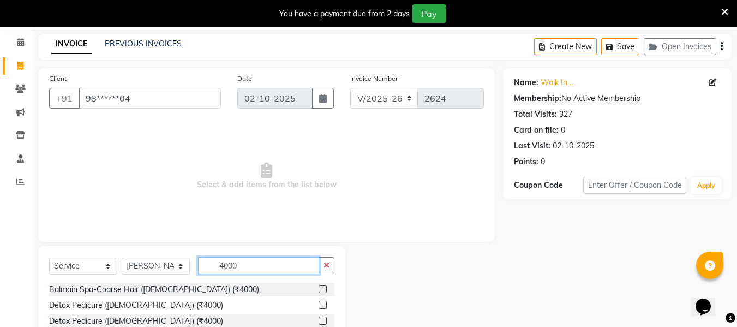
type input "4000"
click at [318, 284] on div at bounding box center [326, 289] width 16 height 14
click at [318, 286] on label at bounding box center [322, 289] width 8 height 8
click at [318, 286] on input "checkbox" at bounding box center [321, 289] width 7 height 7
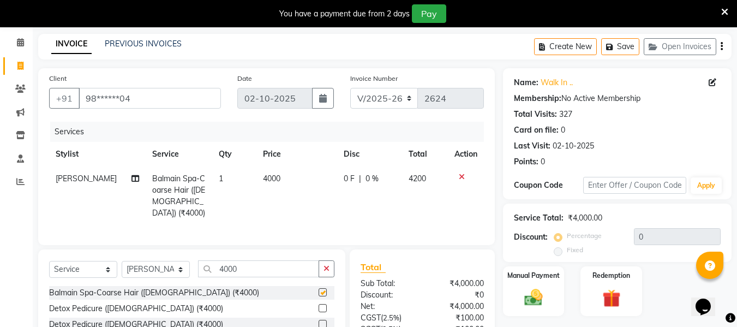
scroll to position [2, 0]
checkbox input "false"
click at [279, 264] on input "4000" at bounding box center [258, 268] width 121 height 17
type input "4"
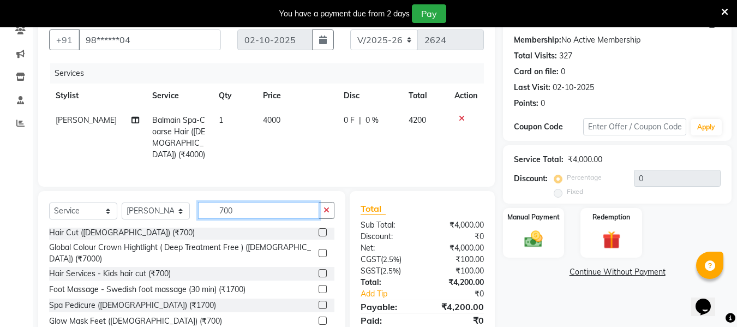
scroll to position [103, 0]
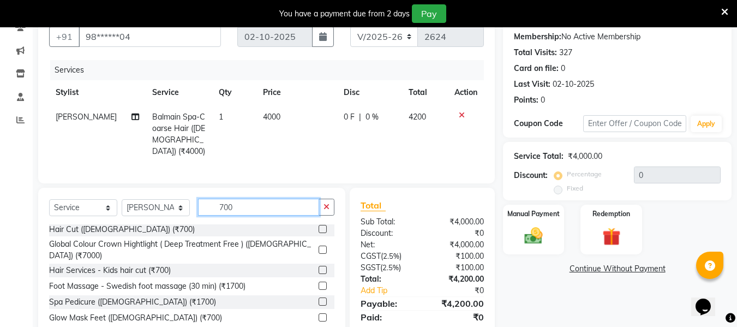
type input "700"
click at [318, 225] on label at bounding box center [322, 229] width 8 height 8
click at [318, 226] on input "checkbox" at bounding box center [321, 229] width 7 height 7
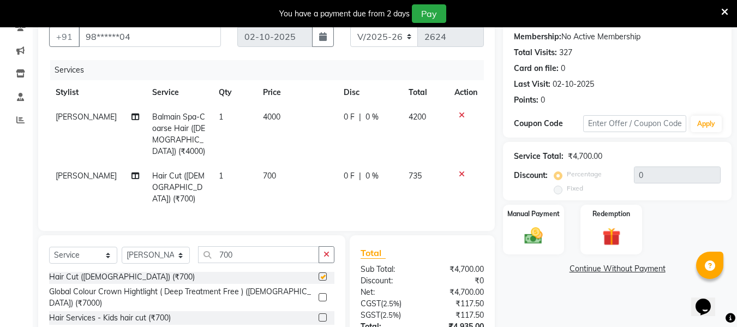
checkbox input "false"
click at [535, 238] on img at bounding box center [533, 236] width 31 height 22
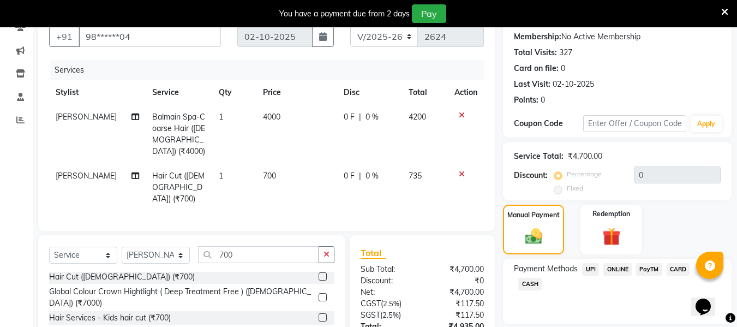
click at [673, 268] on span "CARD" at bounding box center [677, 269] width 23 height 13
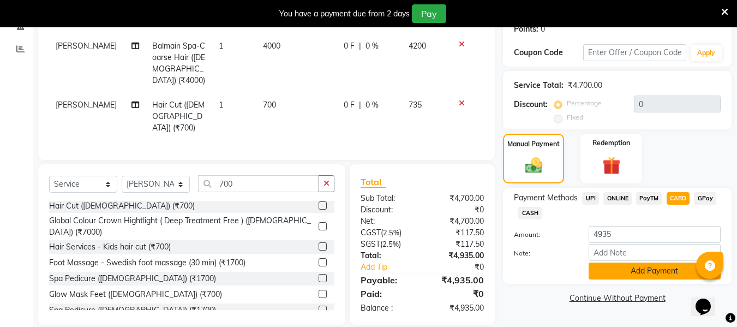
click at [667, 272] on button "Add Payment" at bounding box center [654, 270] width 132 height 17
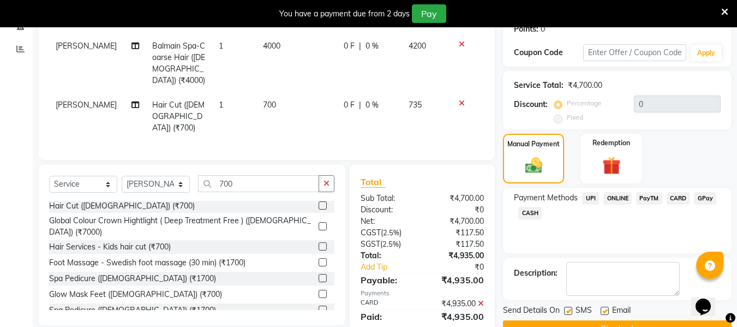
scroll to position [200, 0]
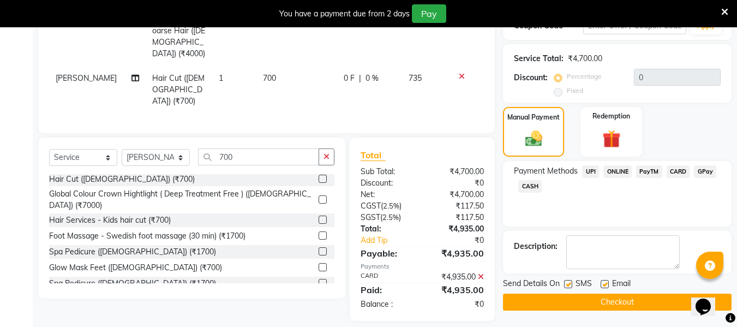
click at [658, 296] on button "Checkout" at bounding box center [617, 301] width 228 height 17
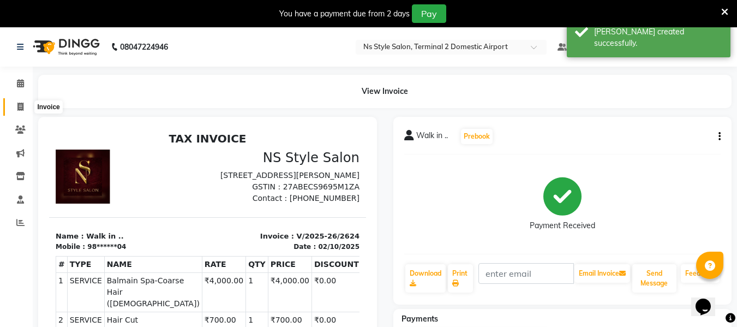
click at [25, 107] on span at bounding box center [20, 107] width 19 height 13
select select "5661"
select select "service"
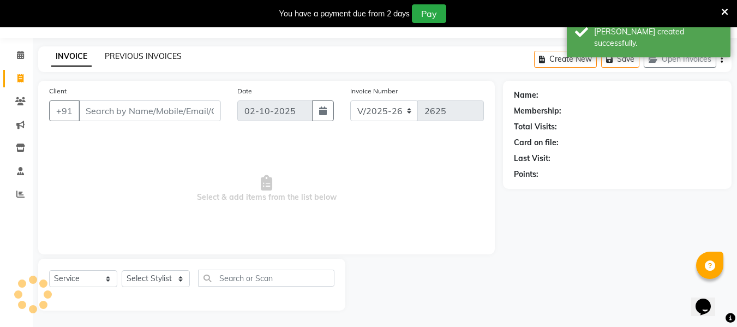
click at [154, 55] on link "PREVIOUS INVOICES" at bounding box center [143, 56] width 77 height 10
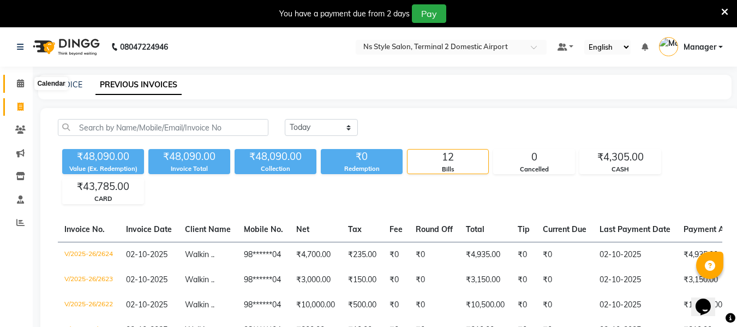
click at [17, 82] on icon at bounding box center [20, 83] width 7 height 8
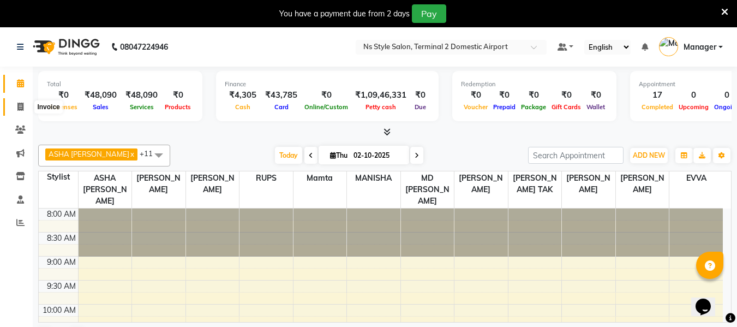
click at [16, 112] on span at bounding box center [20, 107] width 19 height 13
select select "service"
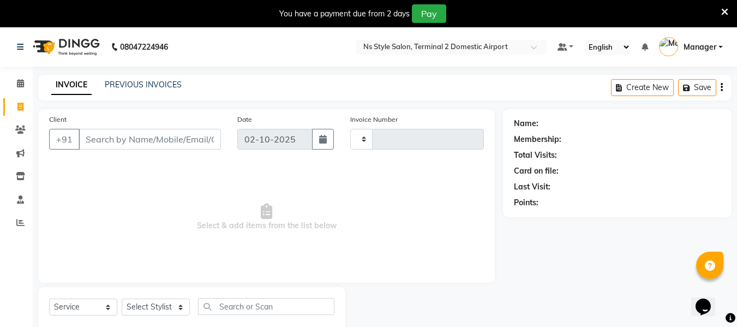
type input "2625"
select select "5661"
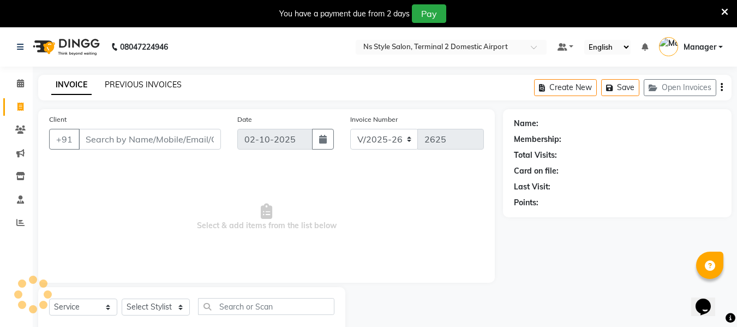
click at [131, 86] on link "PREVIOUS INVOICES" at bounding box center [143, 85] width 77 height 10
